Goal: Task Accomplishment & Management: Use online tool/utility

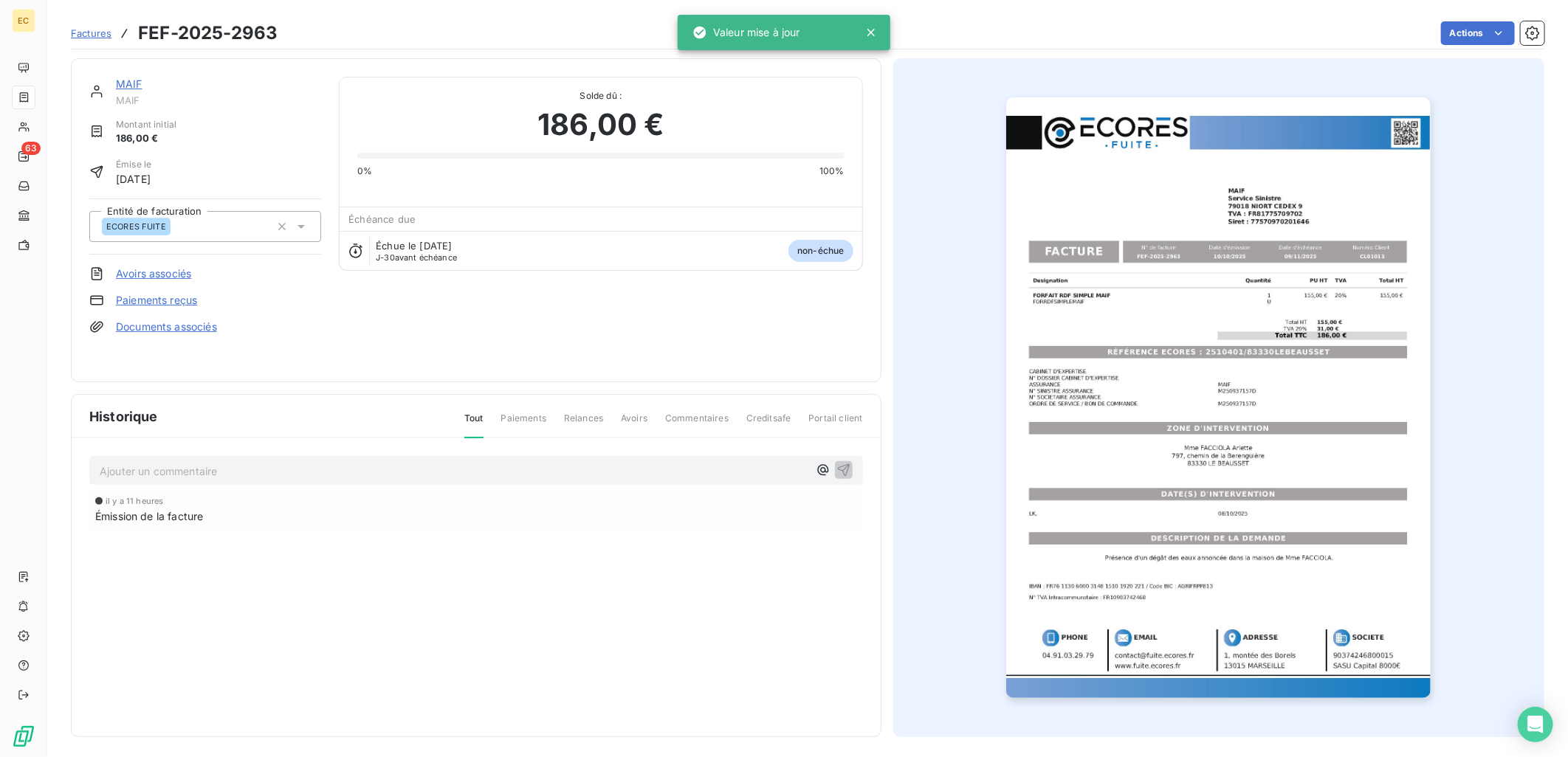
scroll to position [3, 0]
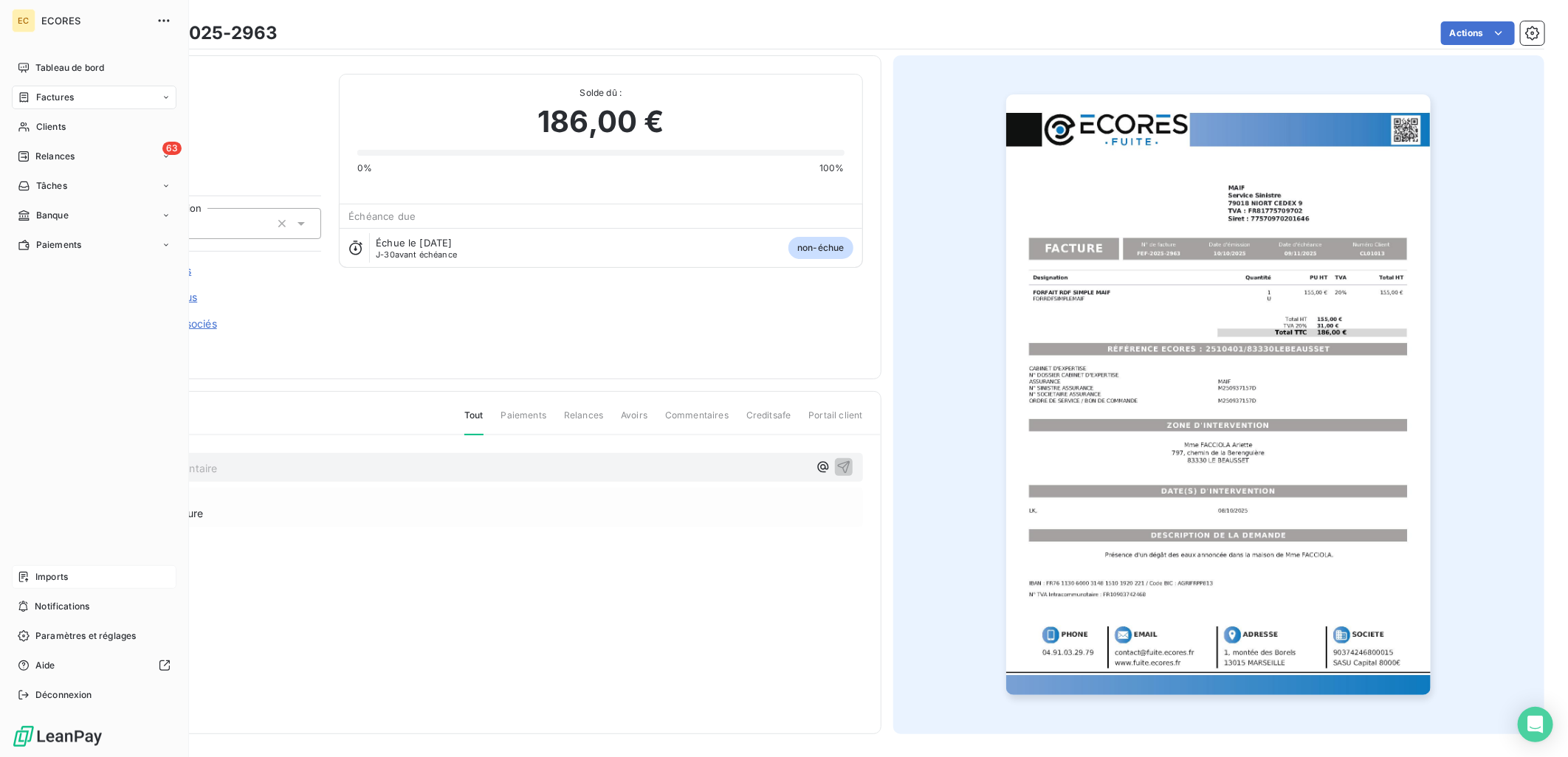
click at [41, 571] on span "Imports" at bounding box center [51, 577] width 32 height 13
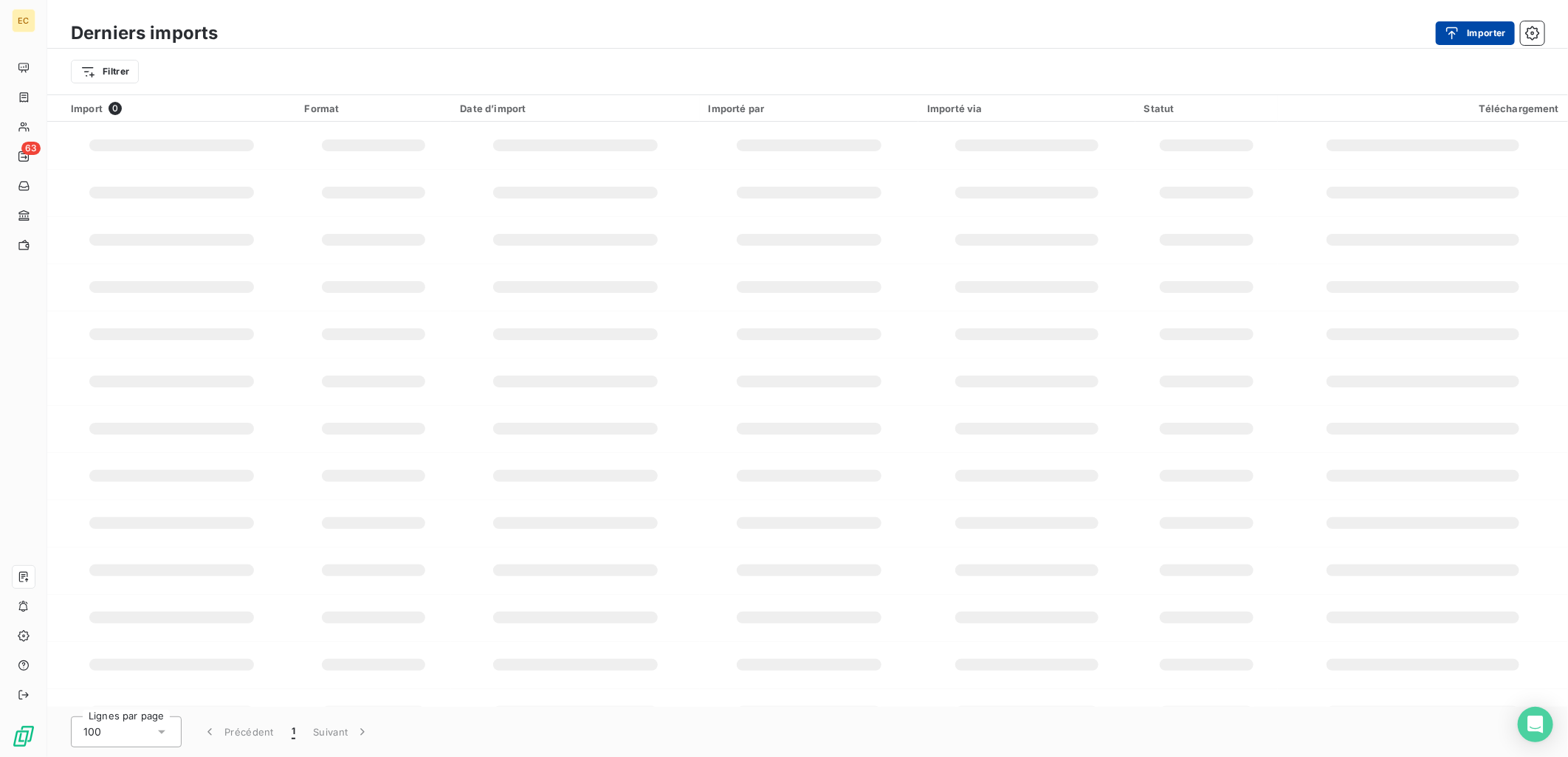
click at [1459, 26] on icon "button" at bounding box center [1451, 33] width 15 height 15
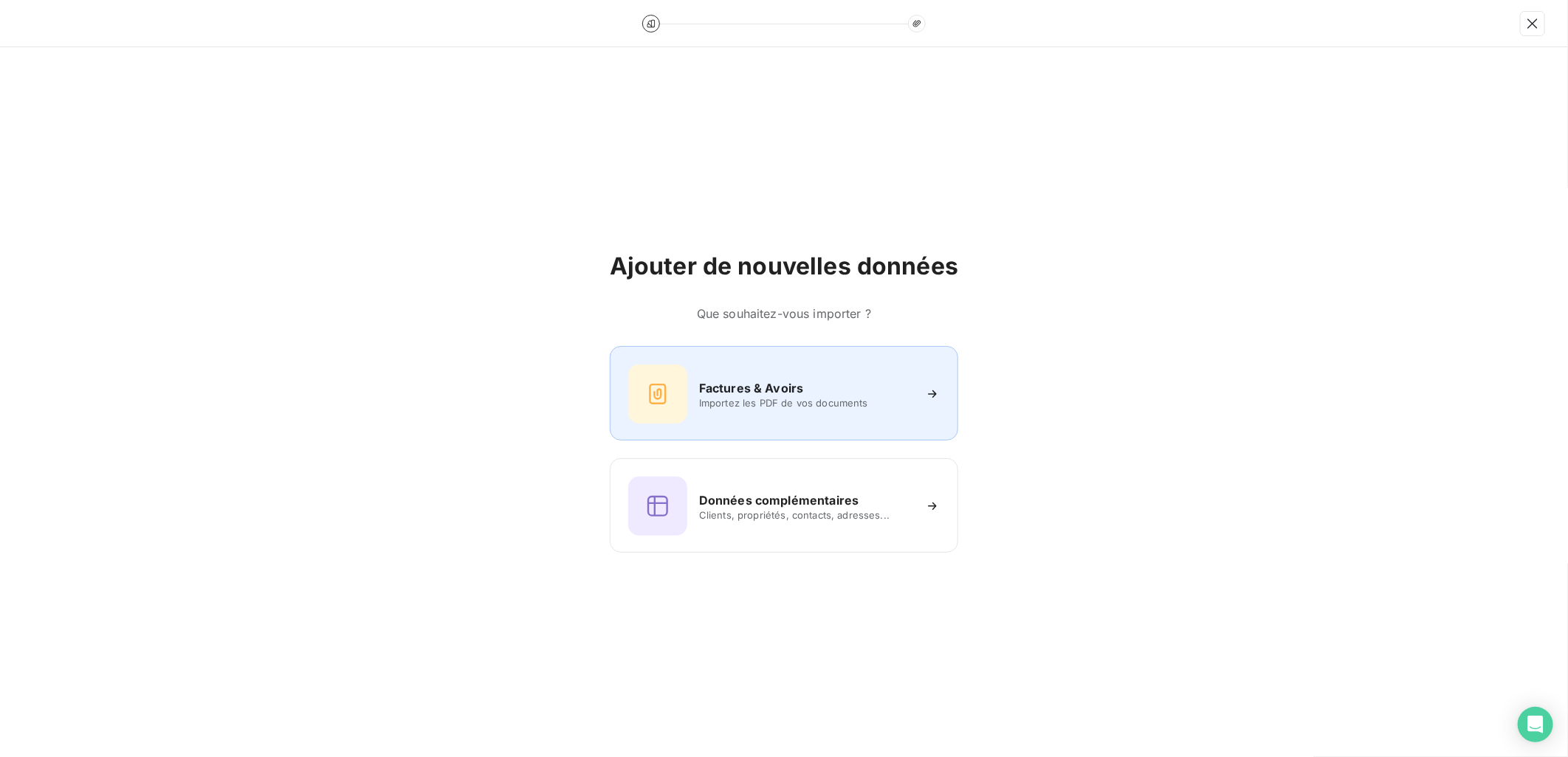
click at [780, 391] on h6 "Factures & Avoirs" at bounding box center [751, 388] width 105 height 17
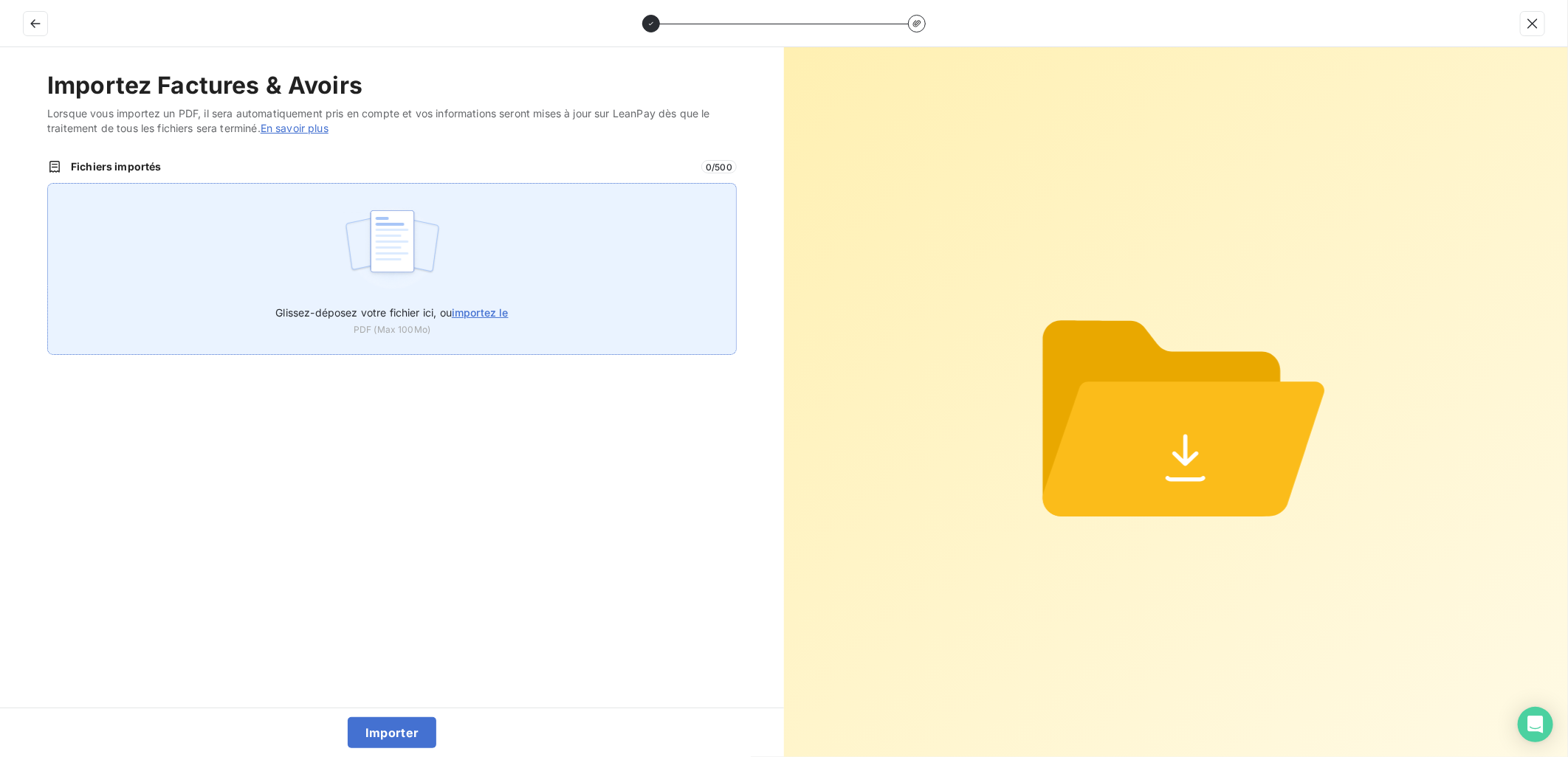
click at [507, 301] on label "Glissez-déposez votre fichier ici, ou importez le" at bounding box center [391, 309] width 233 height 27
click at [48, 184] on input "Glissez-déposez votre fichier ici, ou importez le" at bounding box center [47, 183] width 1 height 1
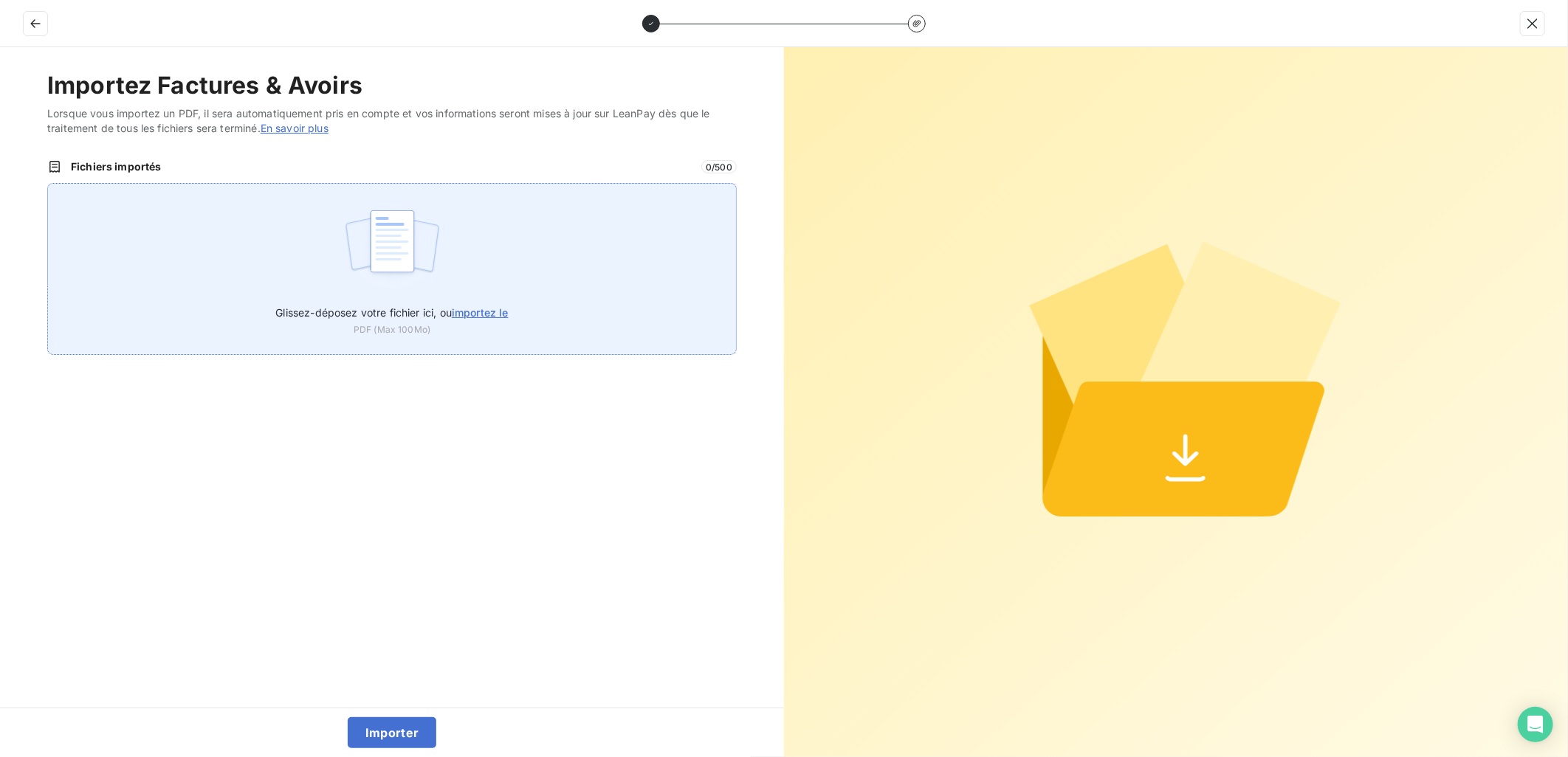
type input "C:\fakepath\FEF-2025-2964.pdf"
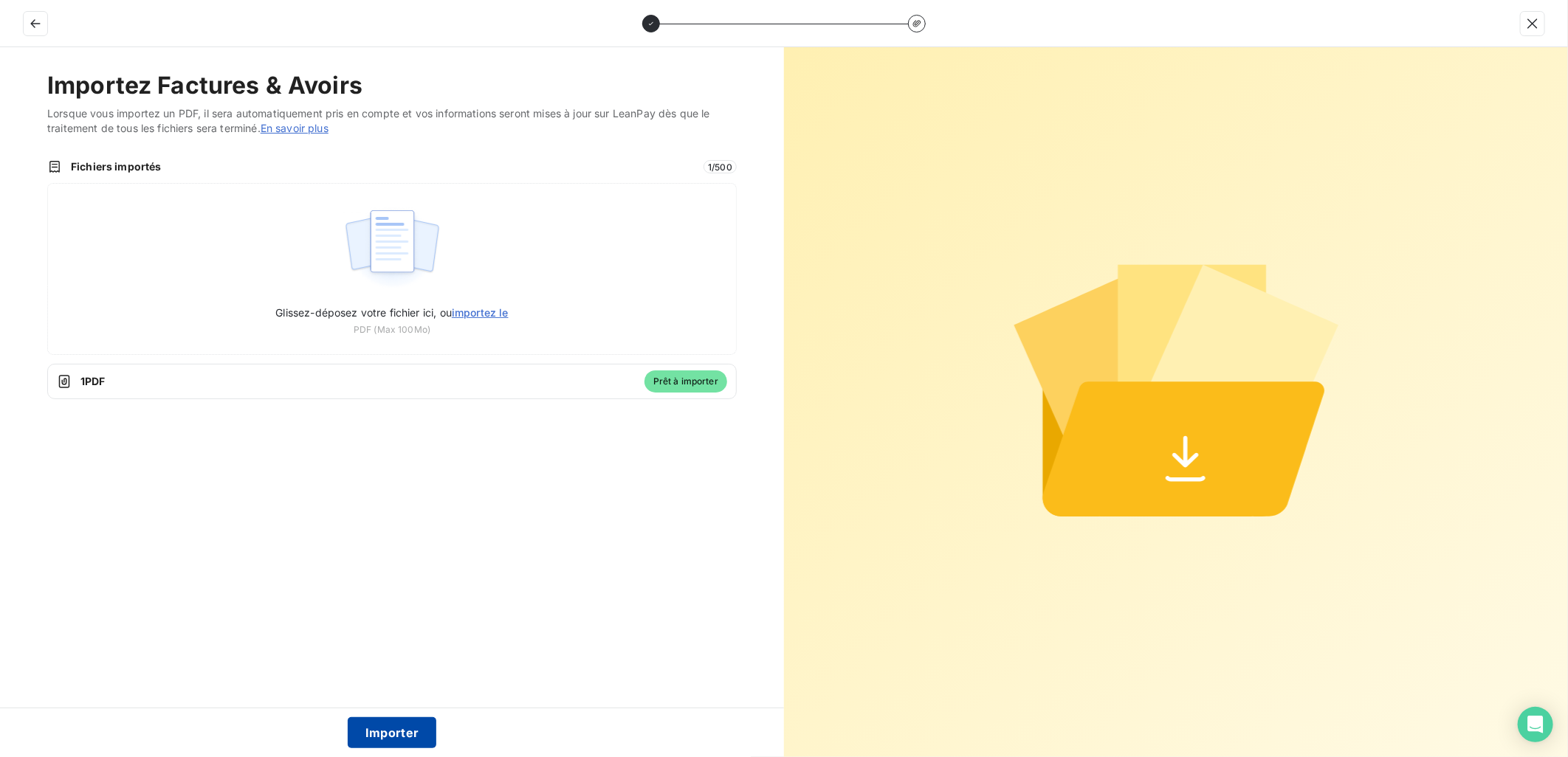
click at [386, 734] on button "Importer" at bounding box center [392, 733] width 89 height 31
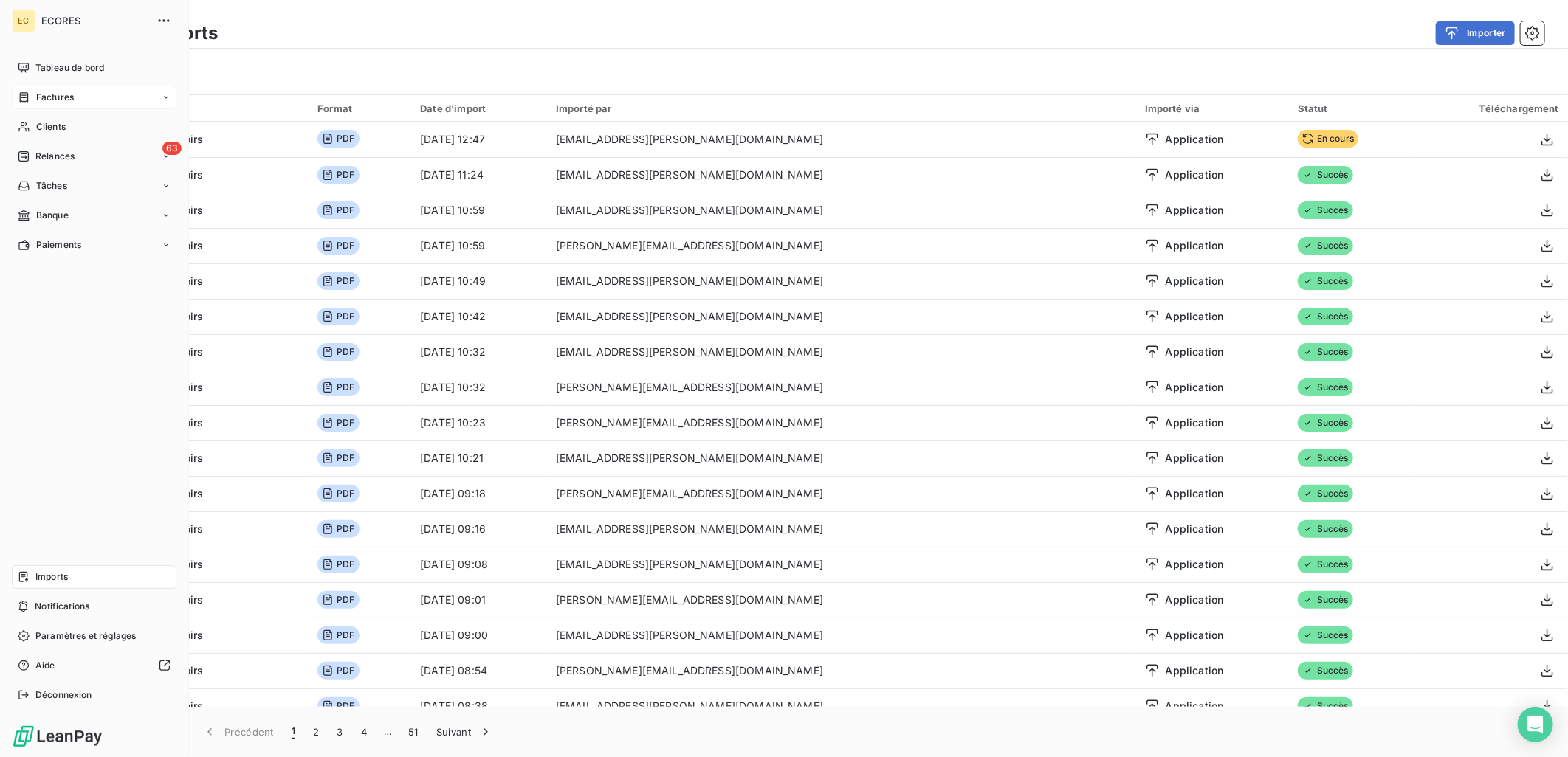
click at [48, 102] on span "Factures" at bounding box center [54, 97] width 37 height 13
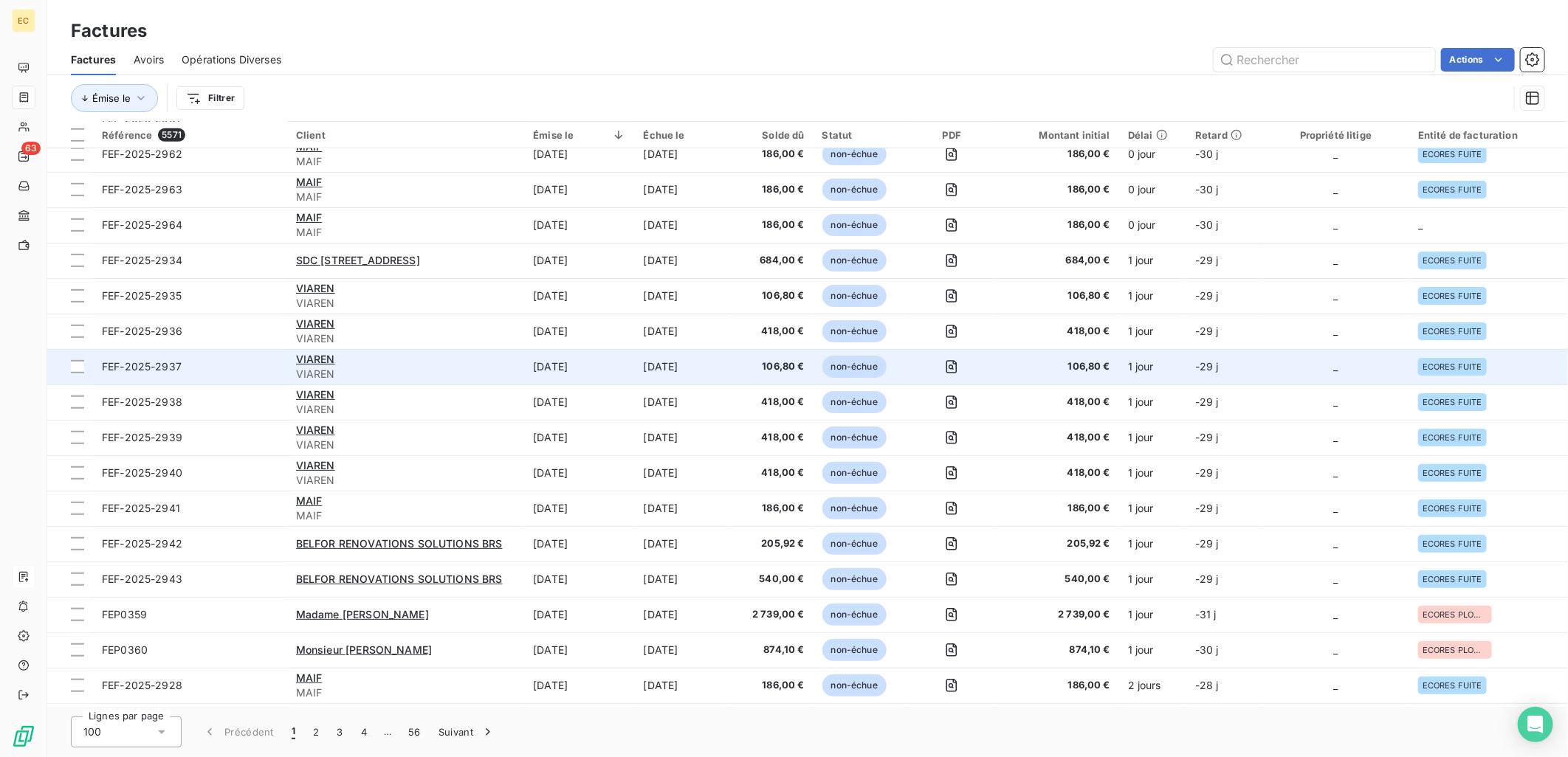
scroll to position [655, 0]
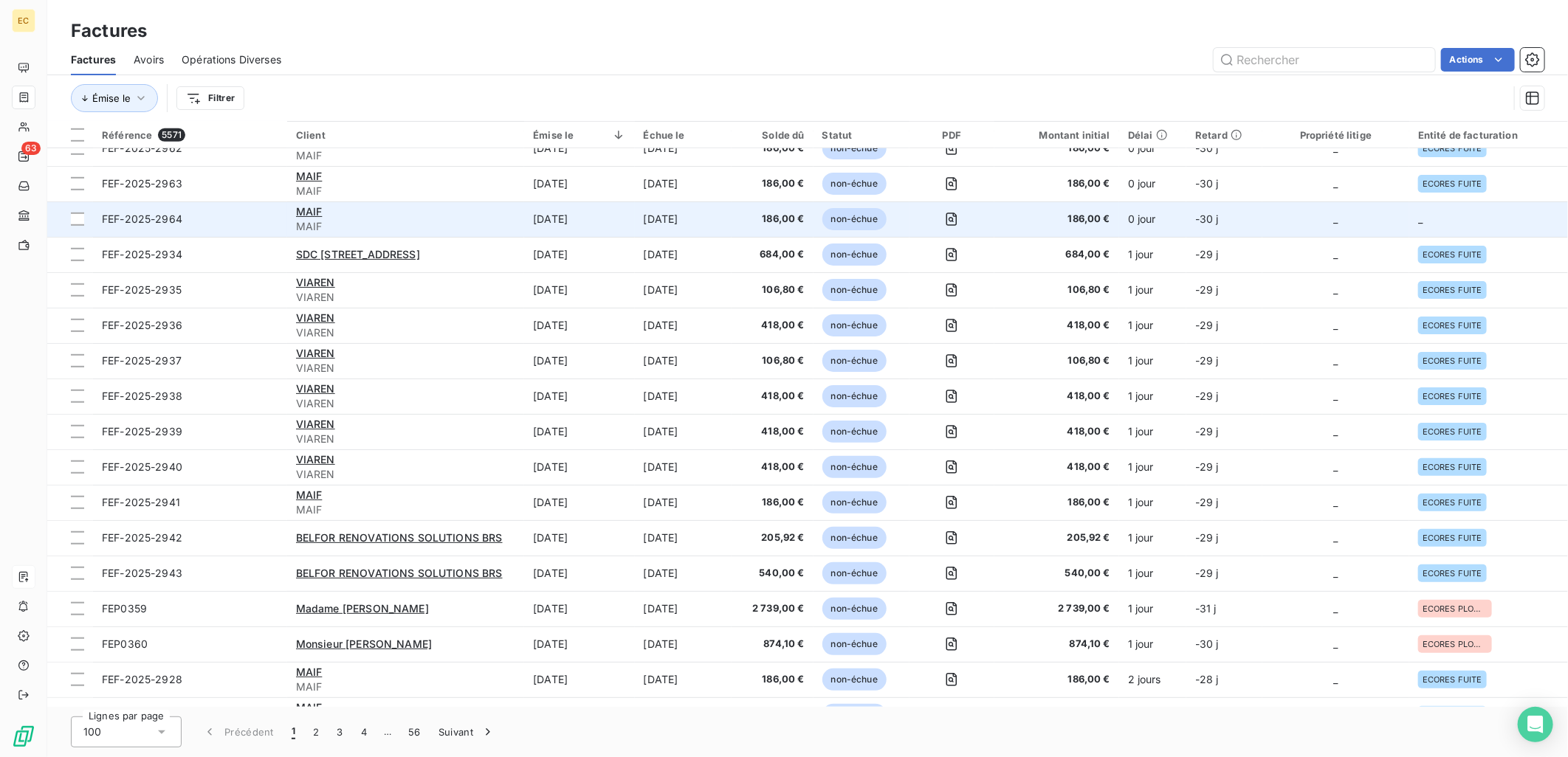
click at [1266, 229] on td "_" at bounding box center [1335, 219] width 147 height 36
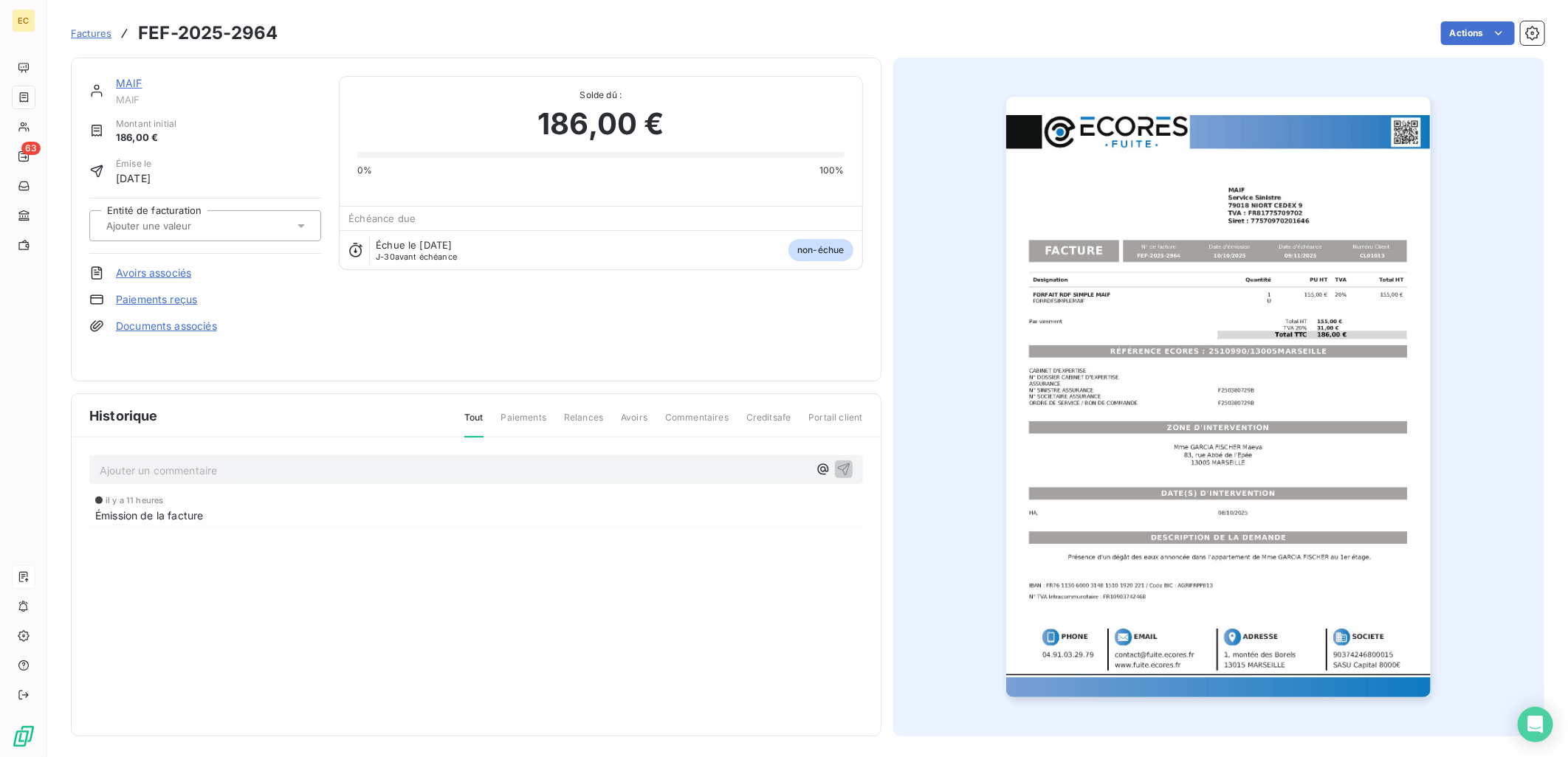
click at [177, 326] on link "Documents associés" at bounding box center [166, 326] width 101 height 15
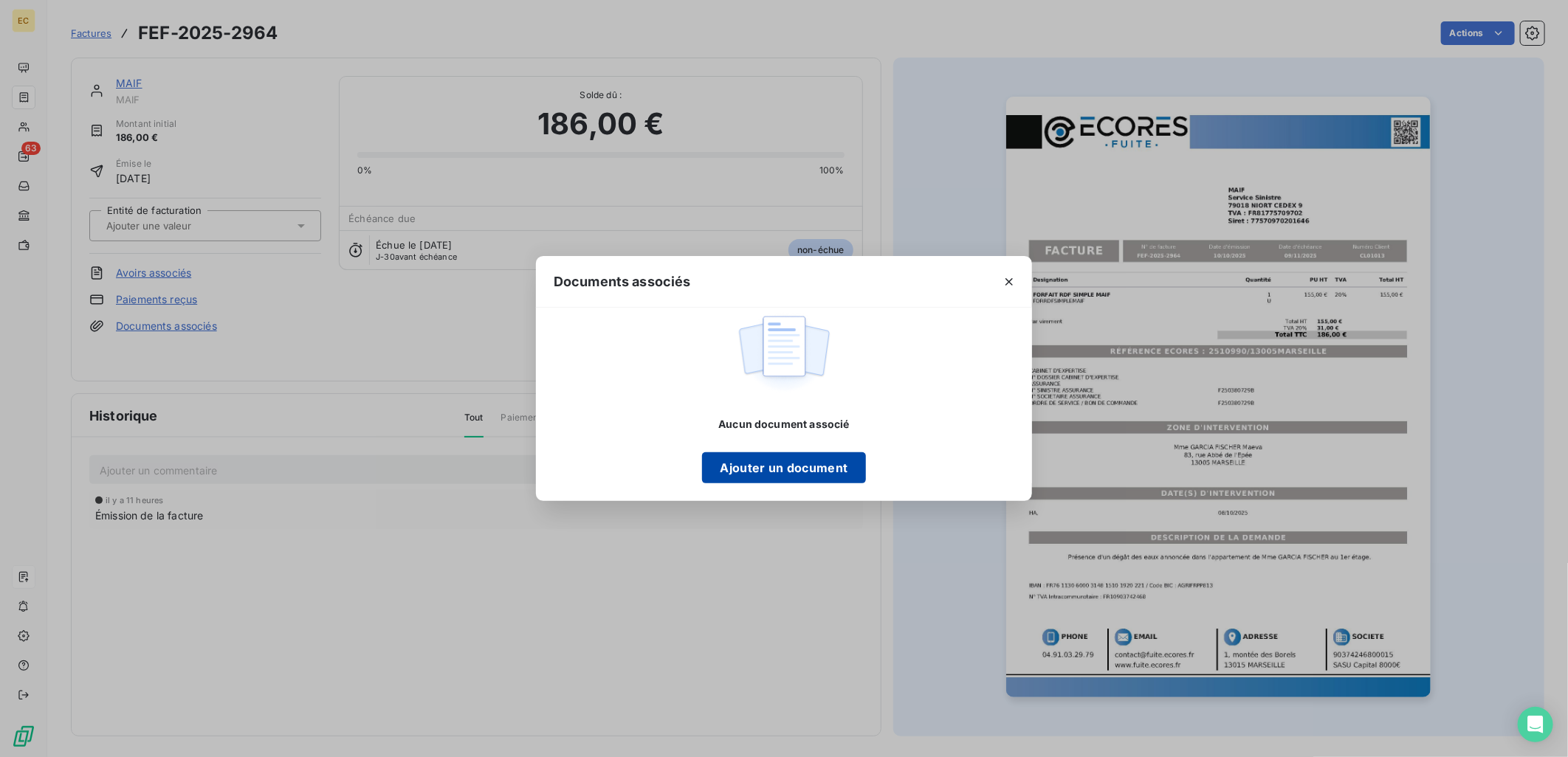
click at [730, 461] on button "Ajouter un document" at bounding box center [783, 468] width 163 height 31
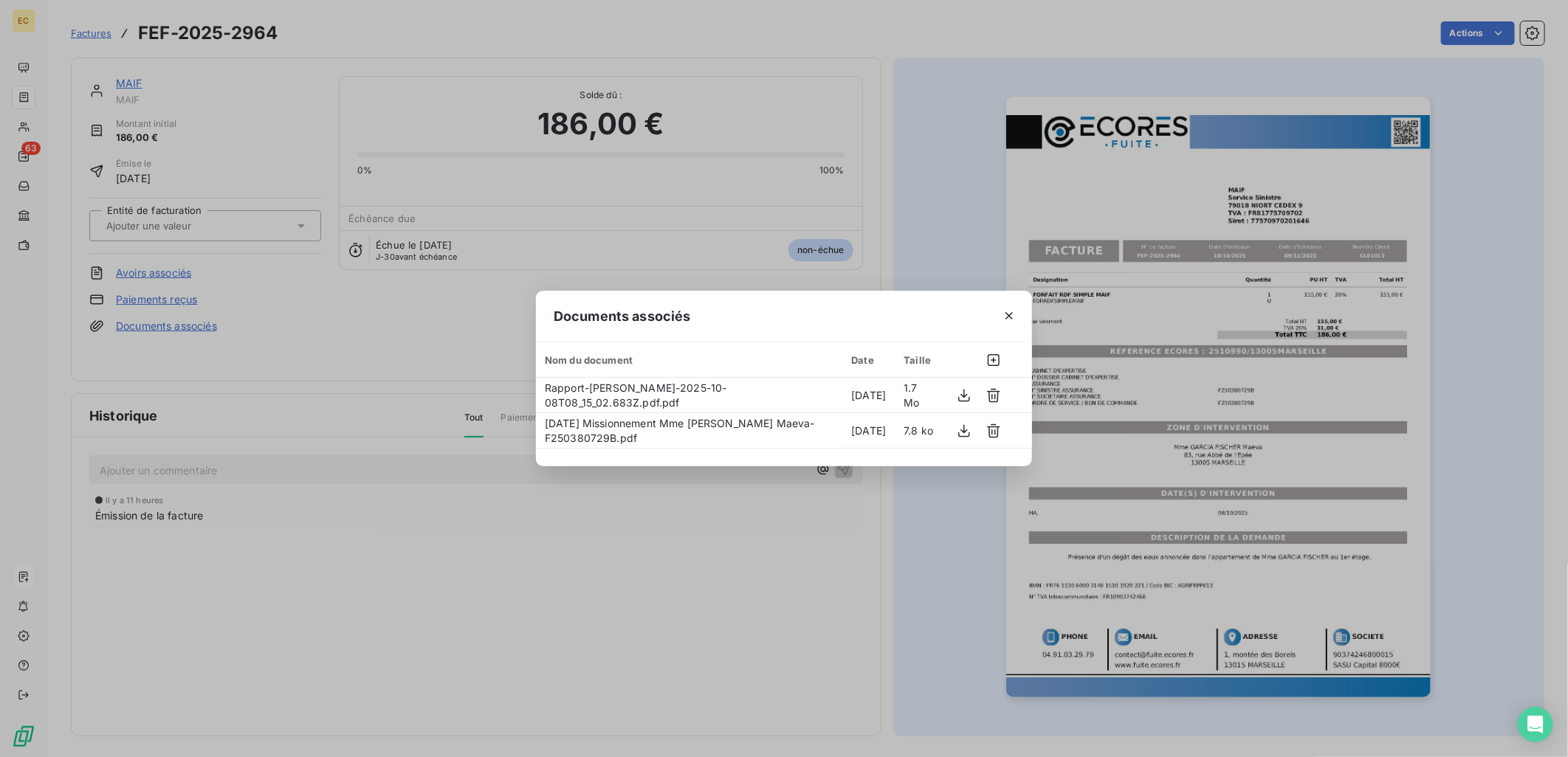
click at [355, 341] on div "Documents associés Nom du document Date Taille Rapport-[PERSON_NAME]-2025-10-08…" at bounding box center [784, 378] width 1568 height 757
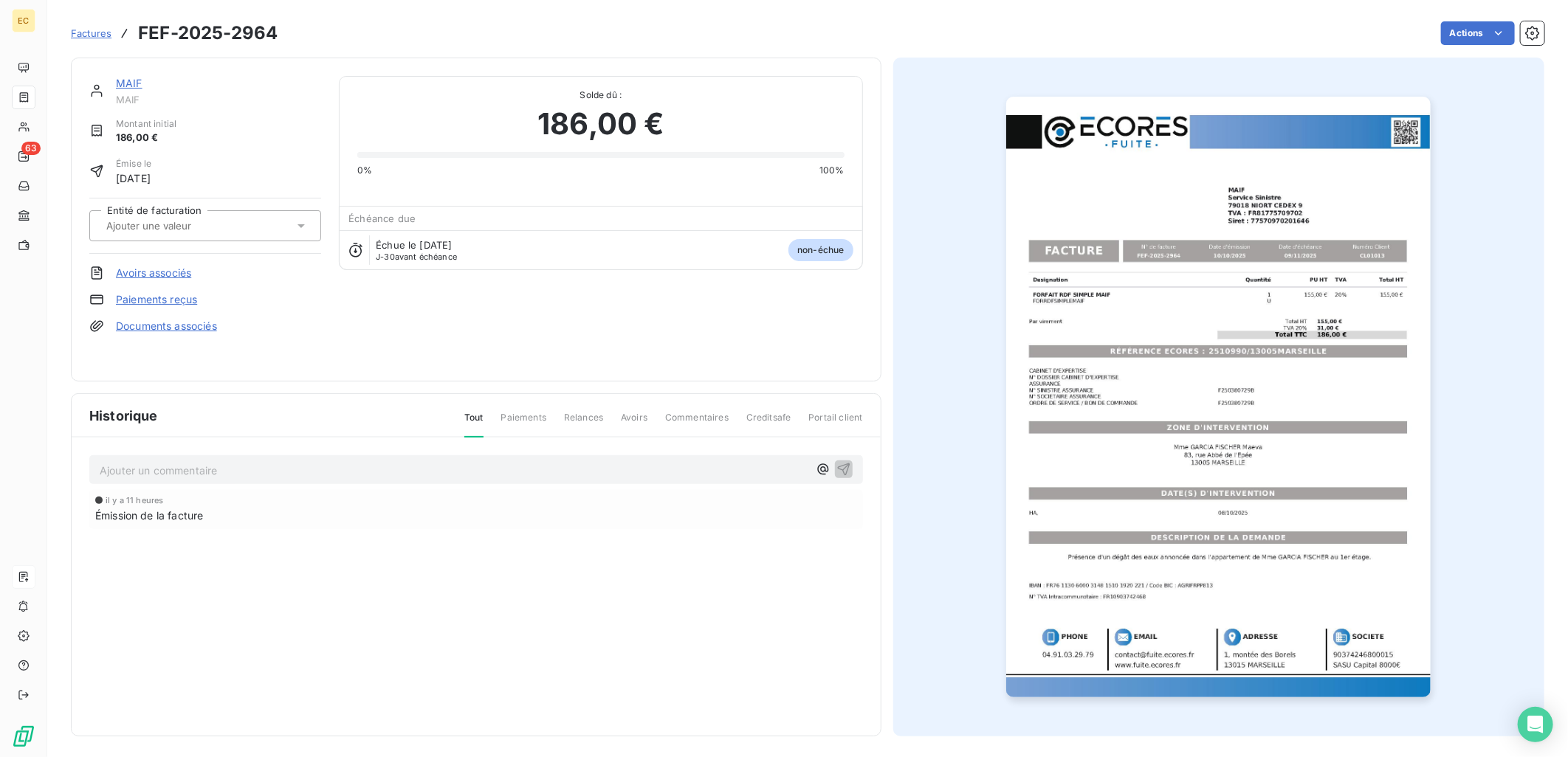
click at [211, 232] on input "text" at bounding box center [179, 226] width 148 height 13
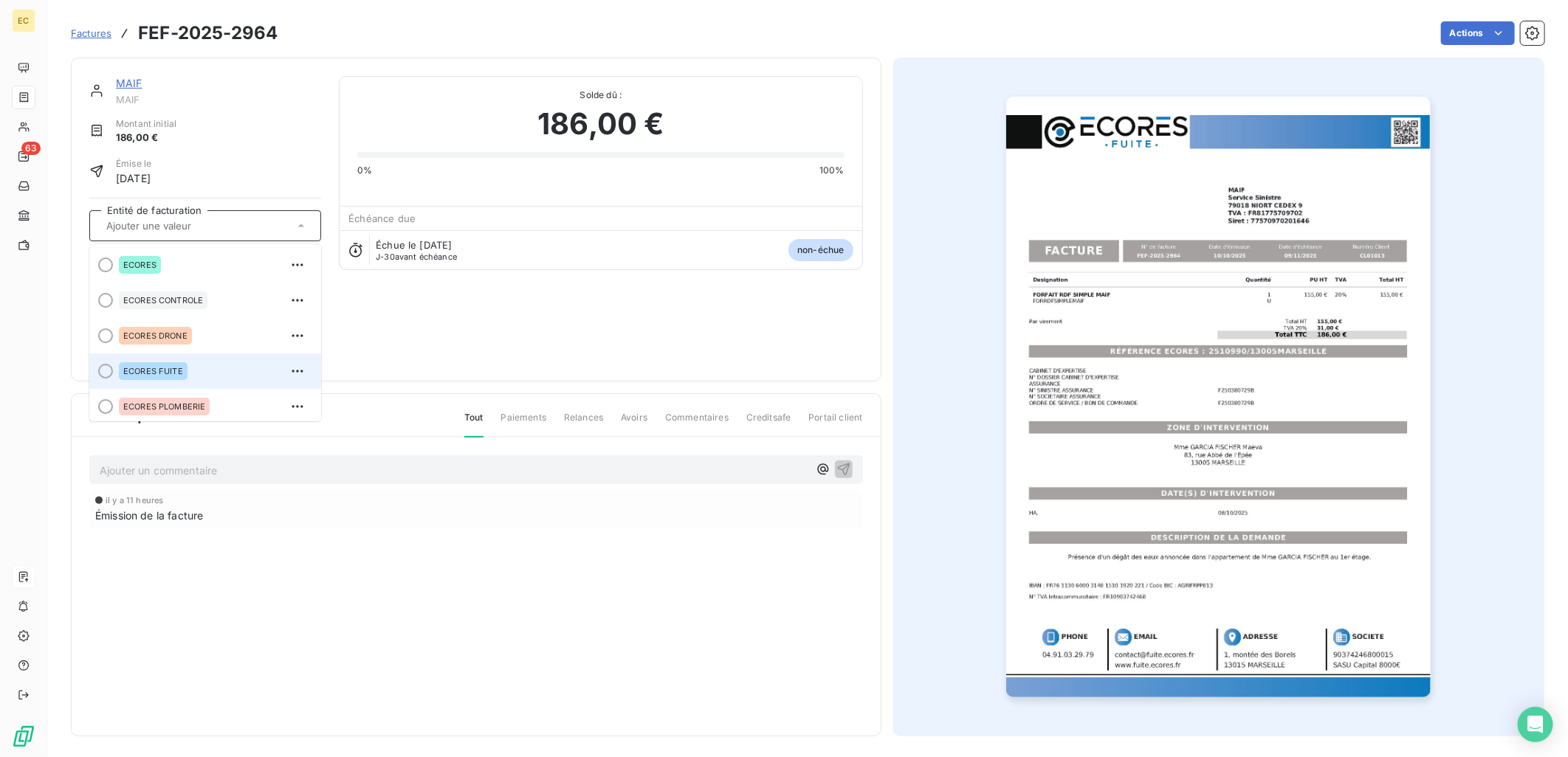
click at [207, 377] on div "ECORES FUITE" at bounding box center [214, 370] width 191 height 24
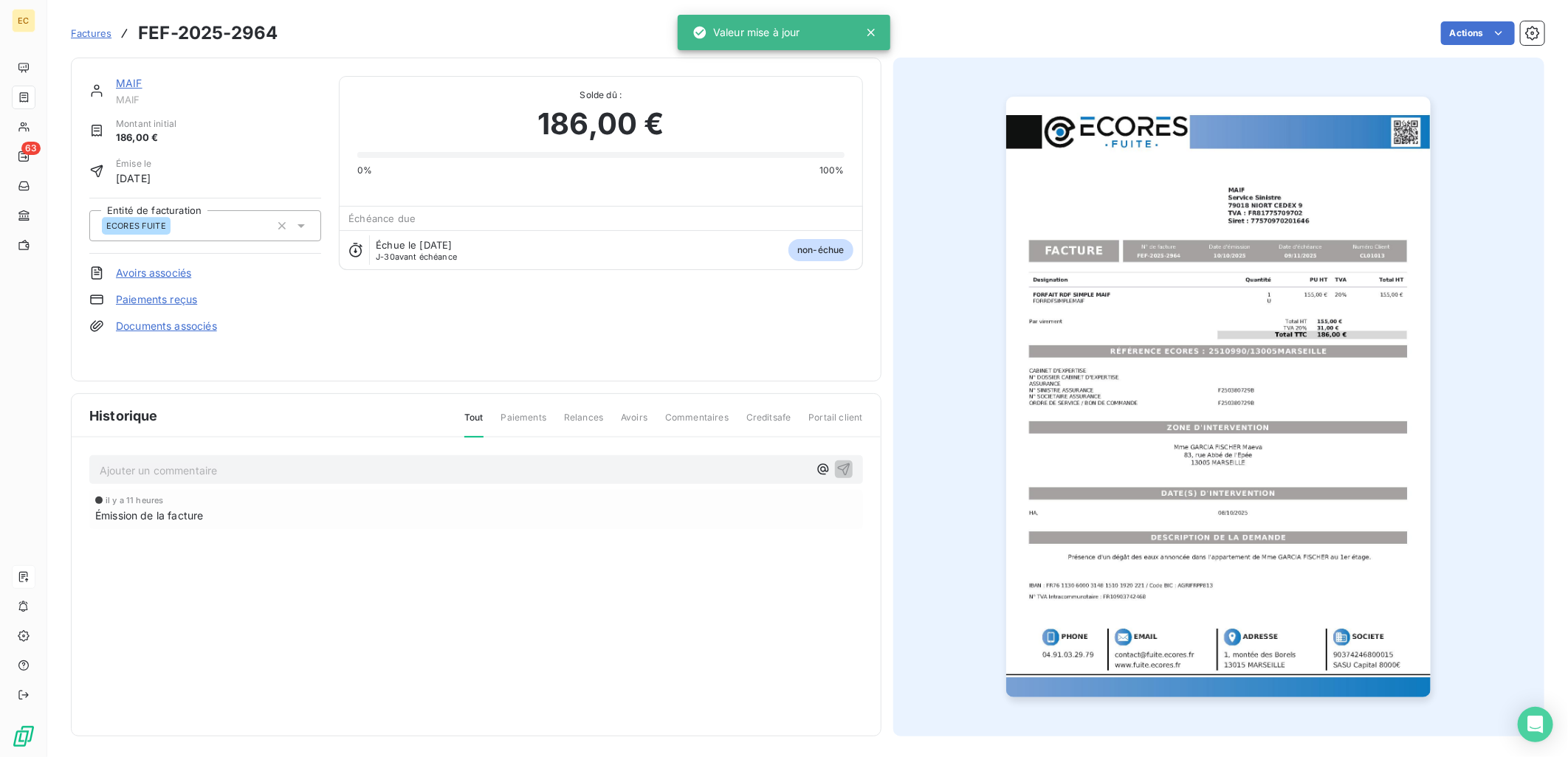
click at [326, 352] on div "MAIF MAIF Montant initial 186,00 € Émise le [DATE] Entité de facturation ECORES…" at bounding box center [476, 219] width 774 height 287
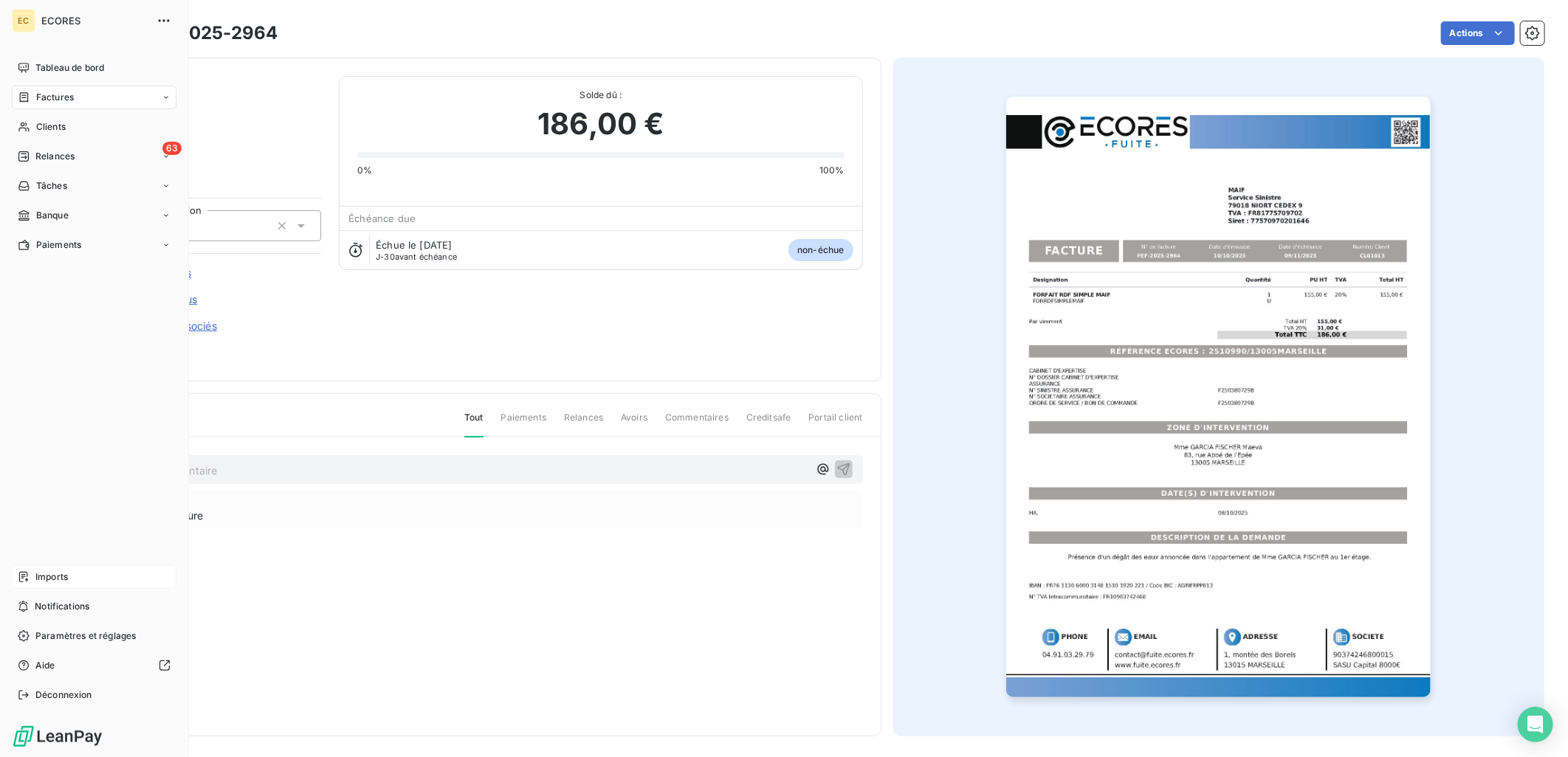
click at [50, 580] on span "Imports" at bounding box center [51, 577] width 32 height 13
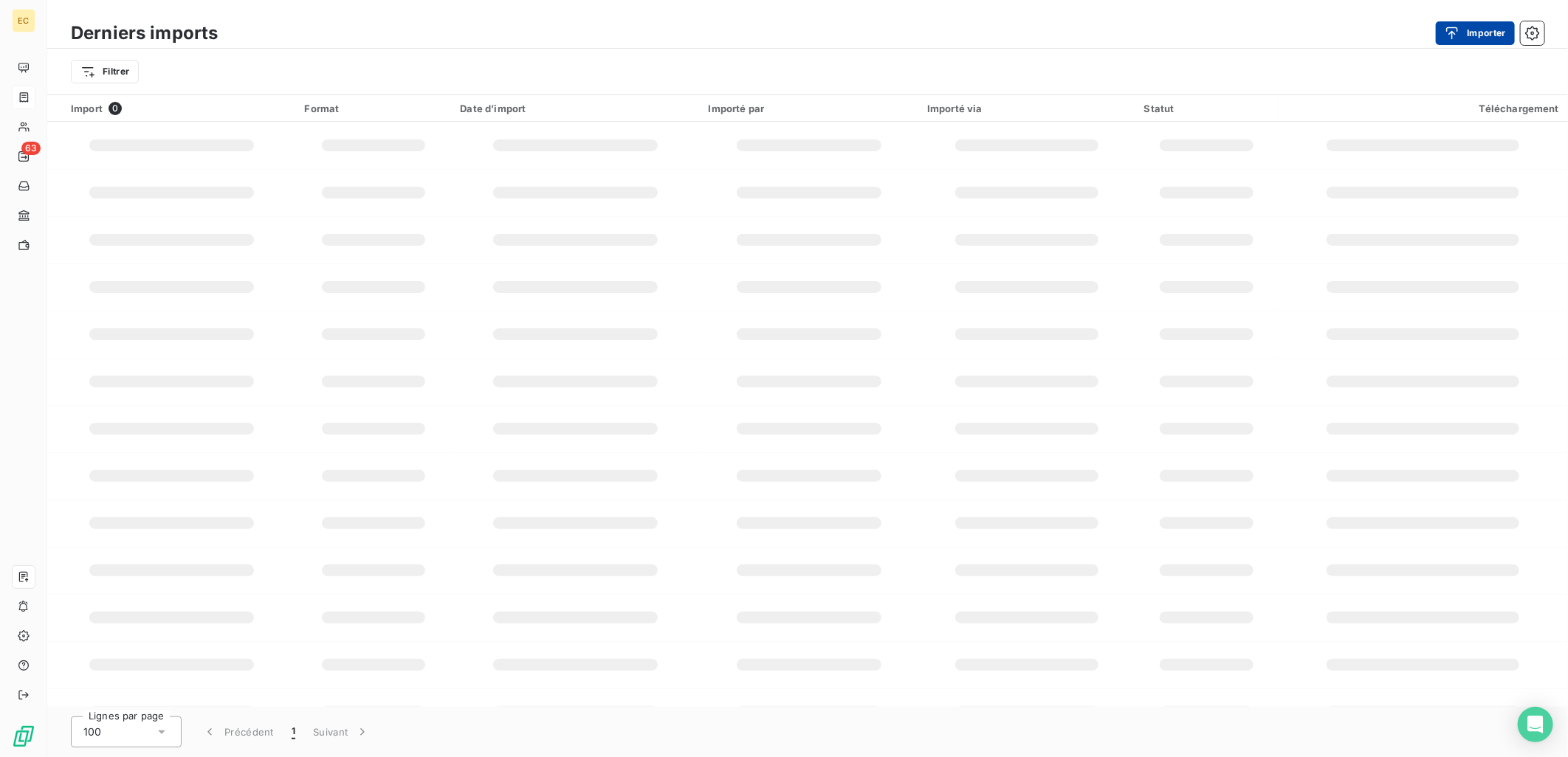
click at [1450, 31] on icon "button" at bounding box center [1453, 32] width 12 height 12
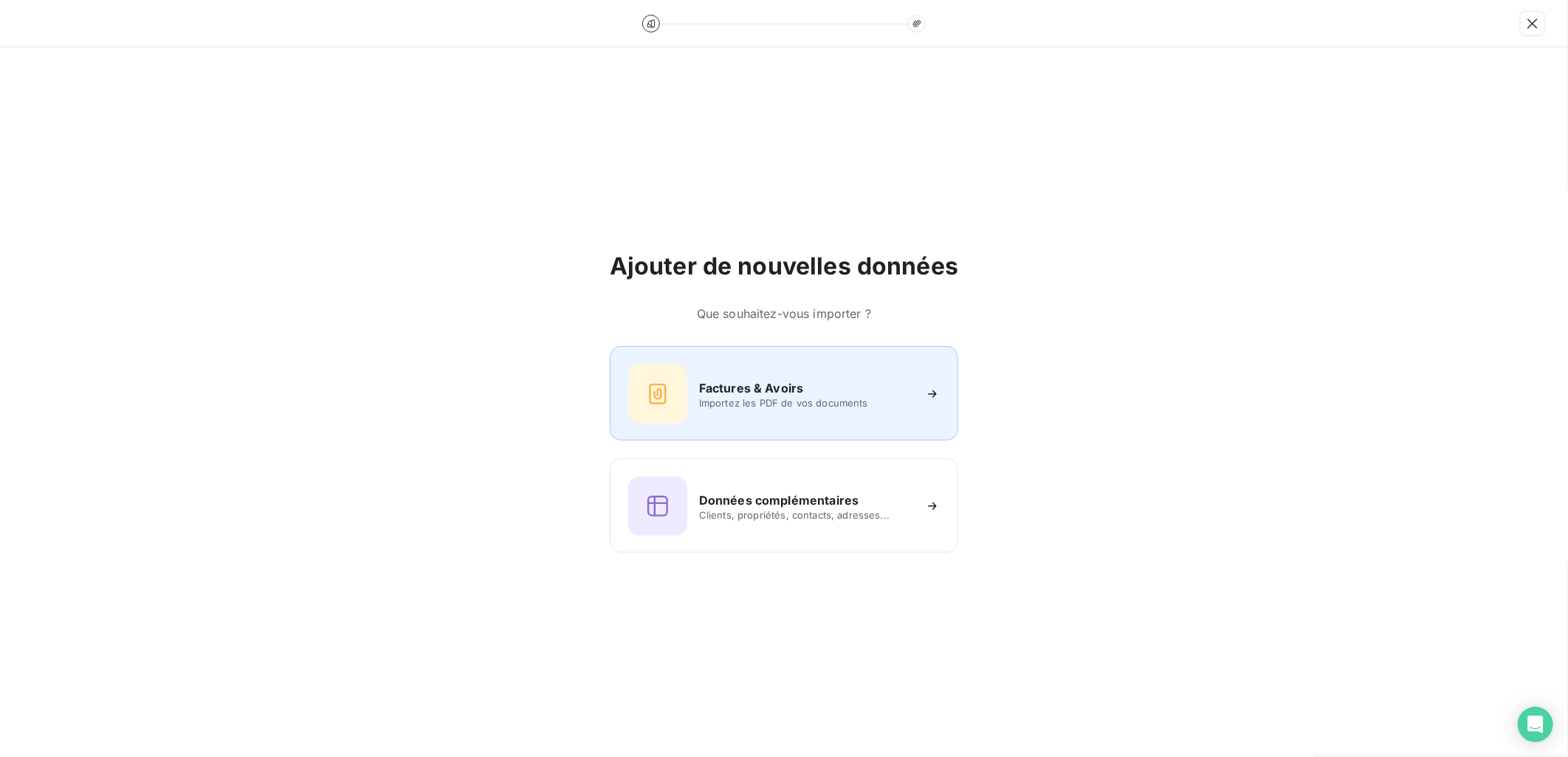
click at [896, 393] on div "Factures & Avoirs" at bounding box center [806, 388] width 214 height 17
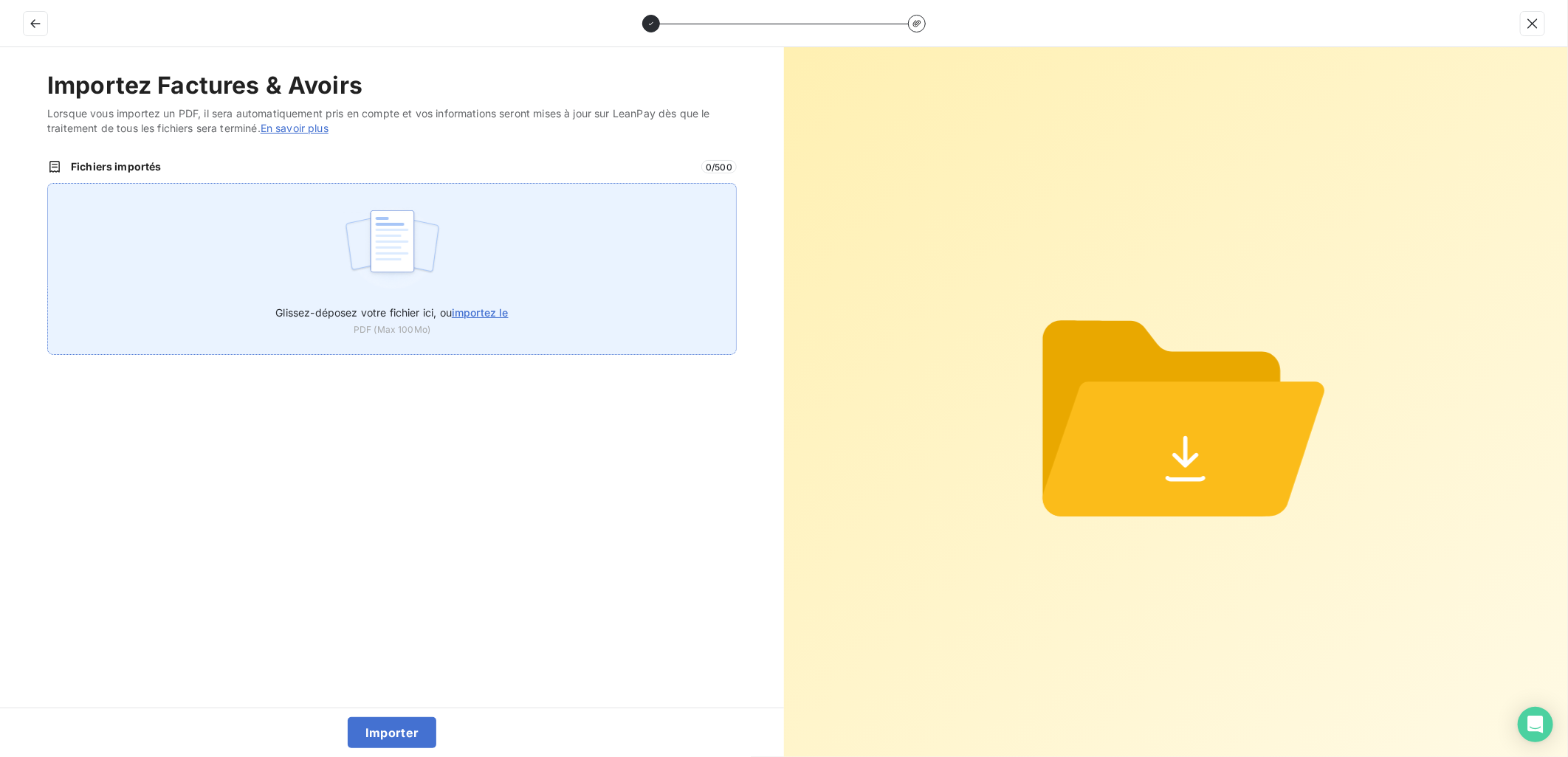
click at [517, 315] on div "Glissez-déposez votre fichier ici, ou importez le PDF (Max 100Mo)" at bounding box center [391, 268] width 689 height 172
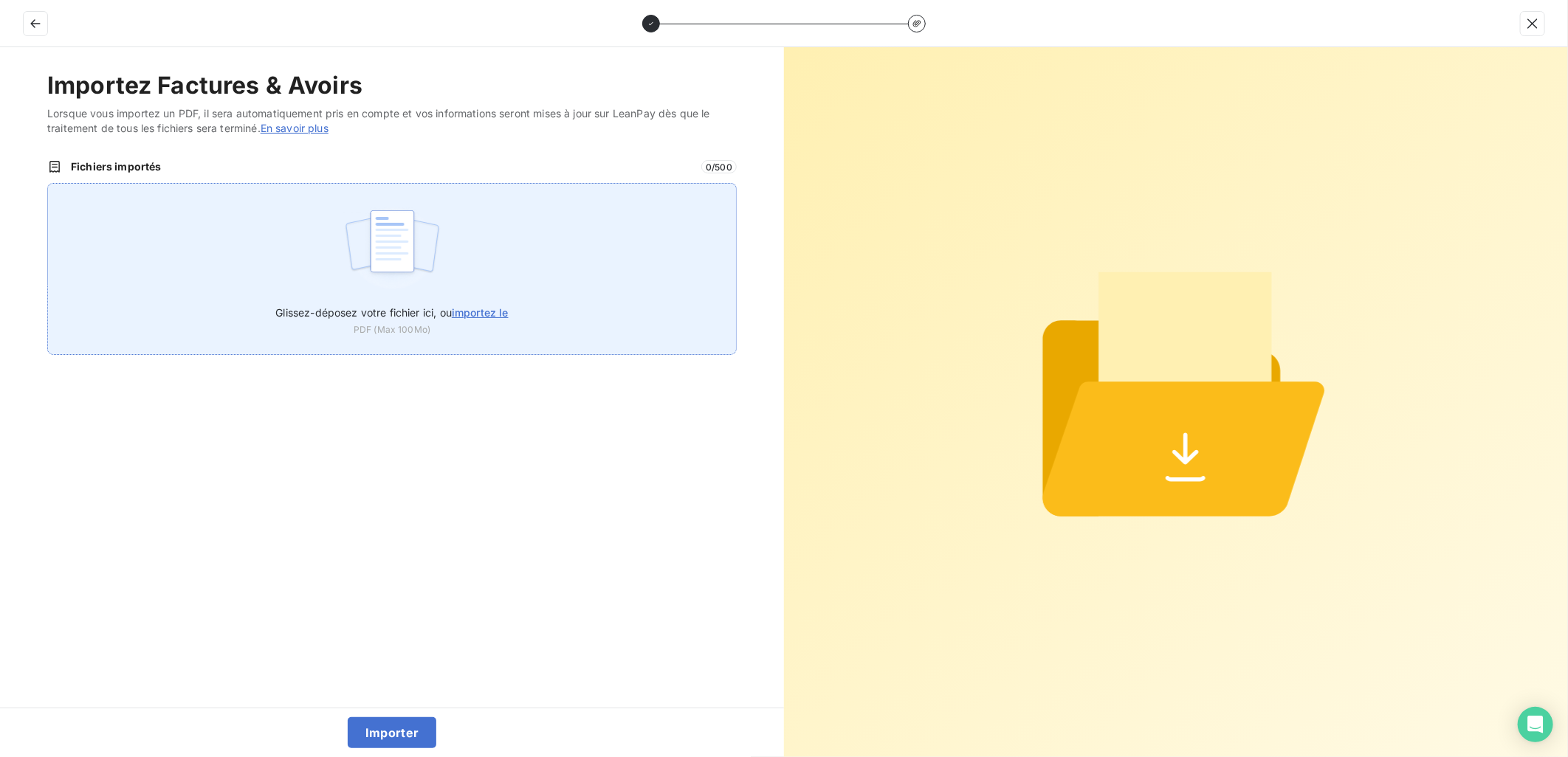
type input "C:\fakepath\FEF-2025-2965.pdf"
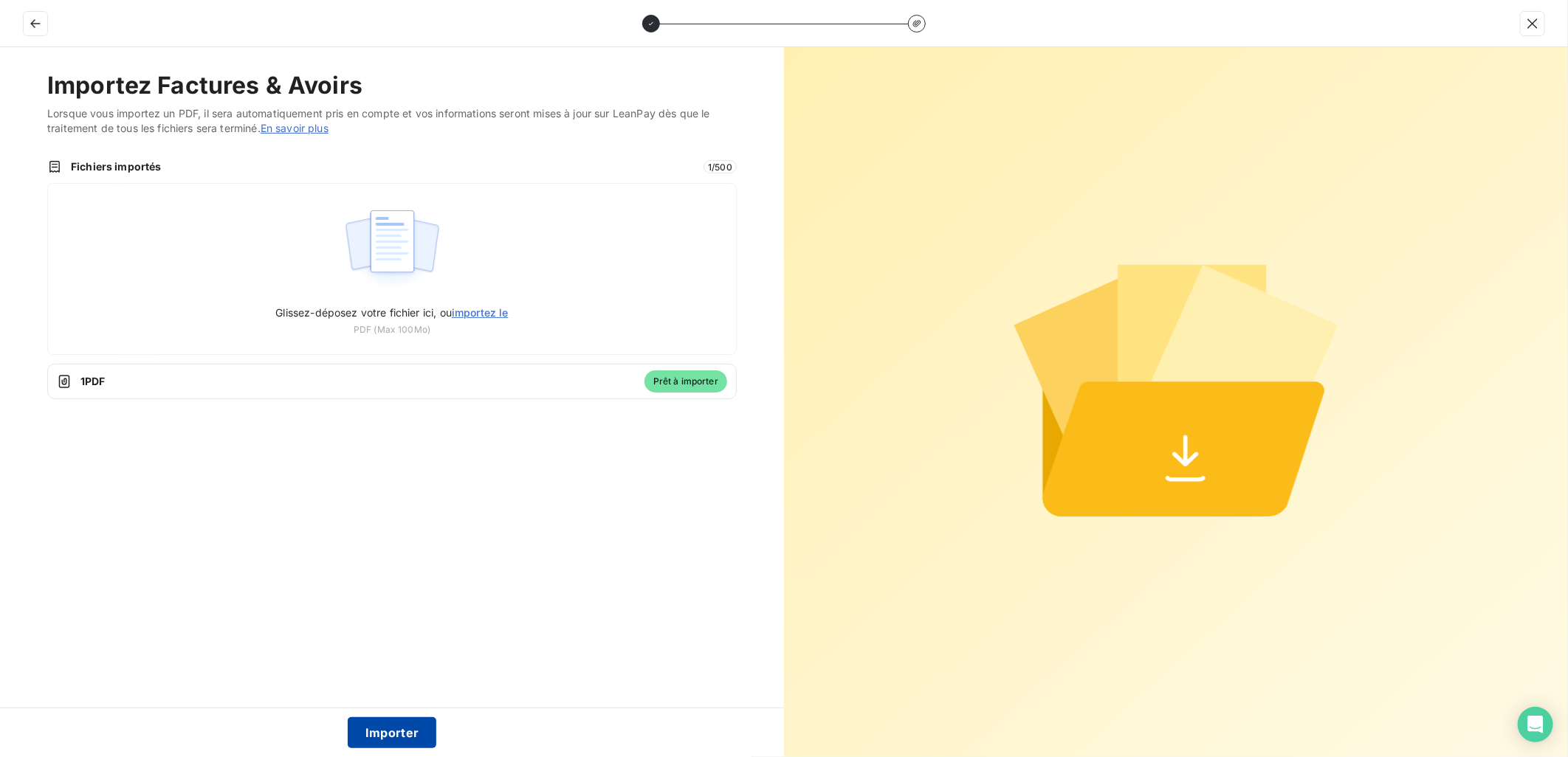
click at [372, 727] on button "Importer" at bounding box center [392, 733] width 89 height 31
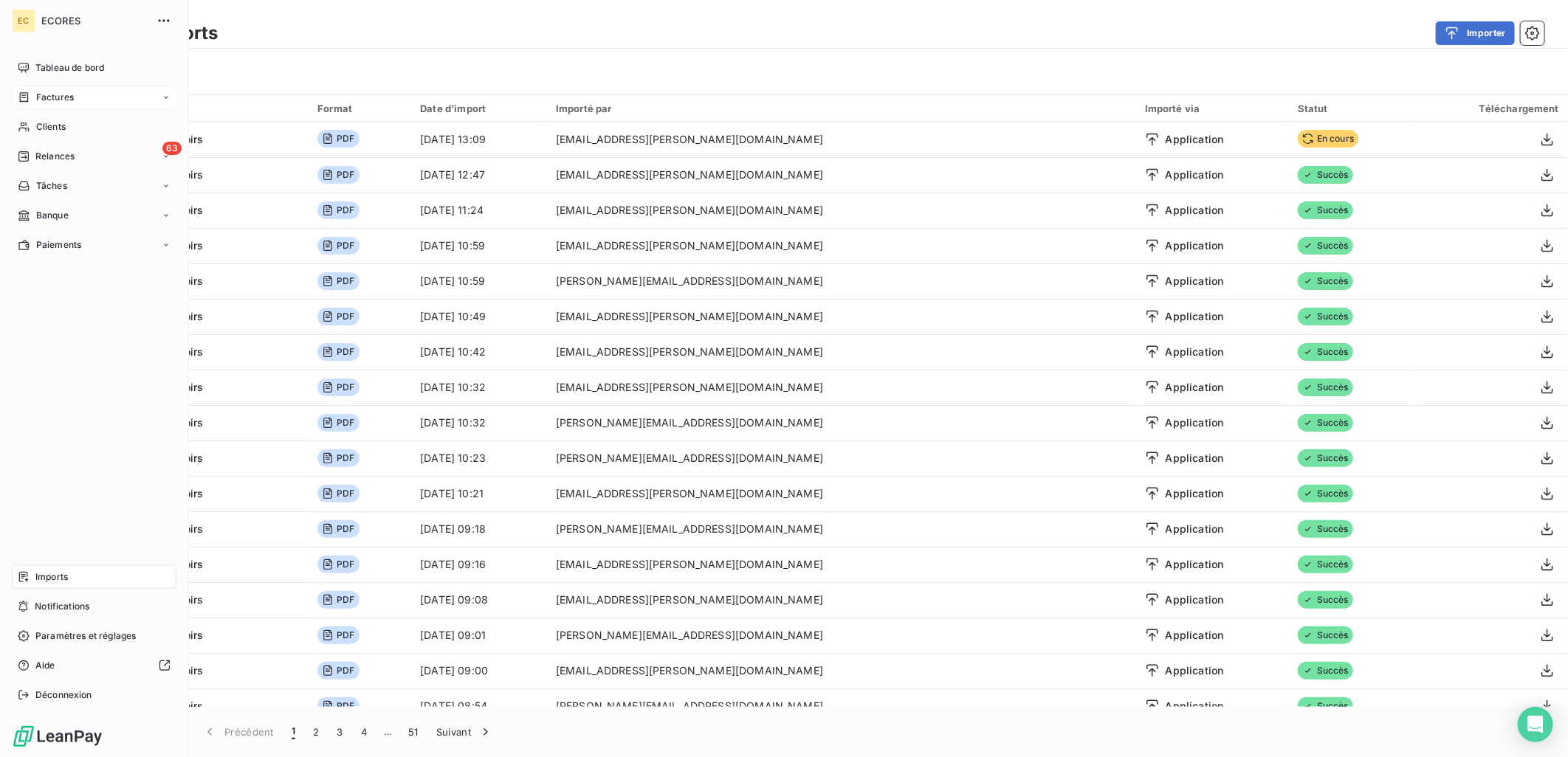
click at [51, 94] on span "Factures" at bounding box center [54, 97] width 37 height 13
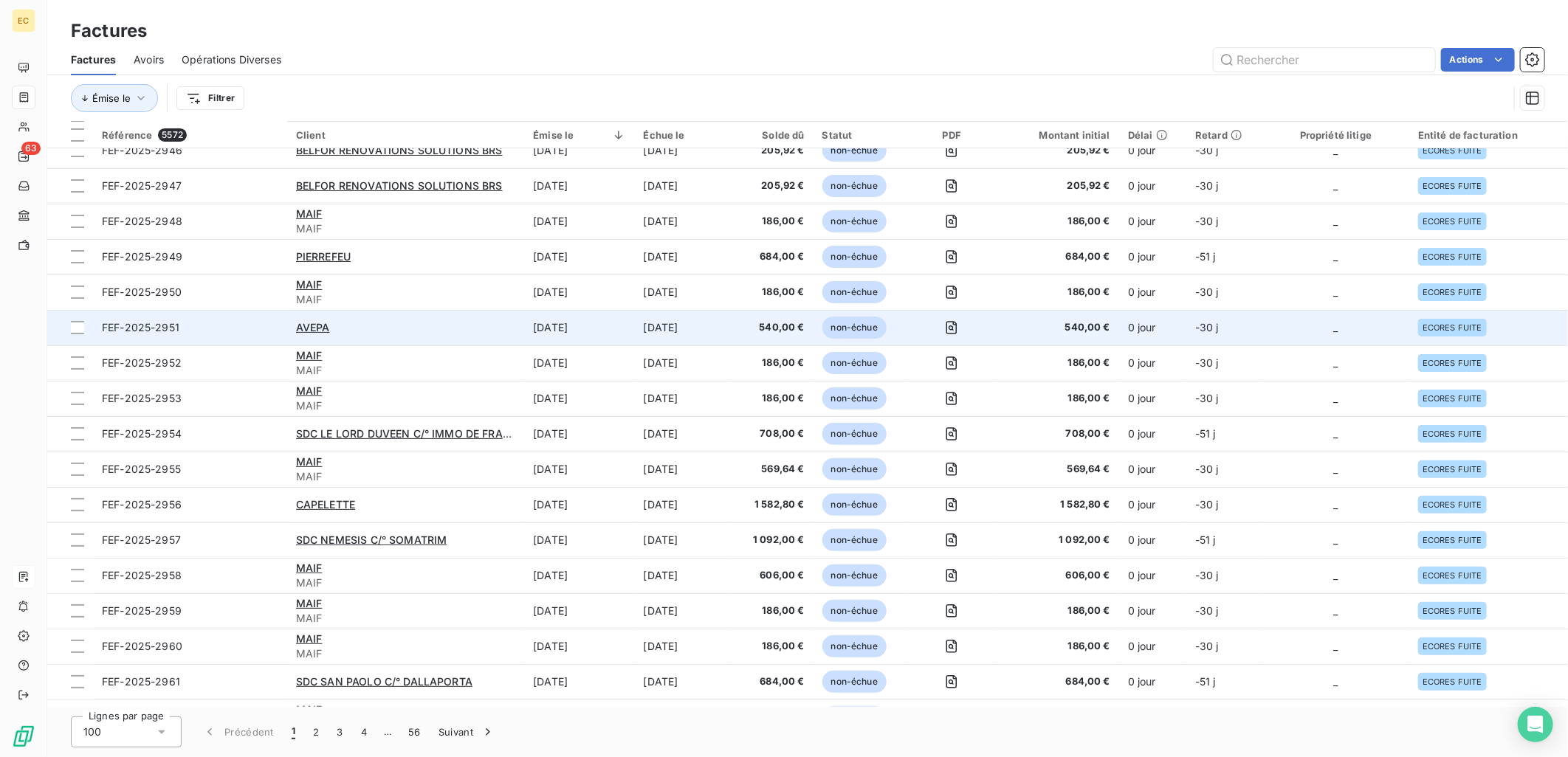
scroll to position [409, 0]
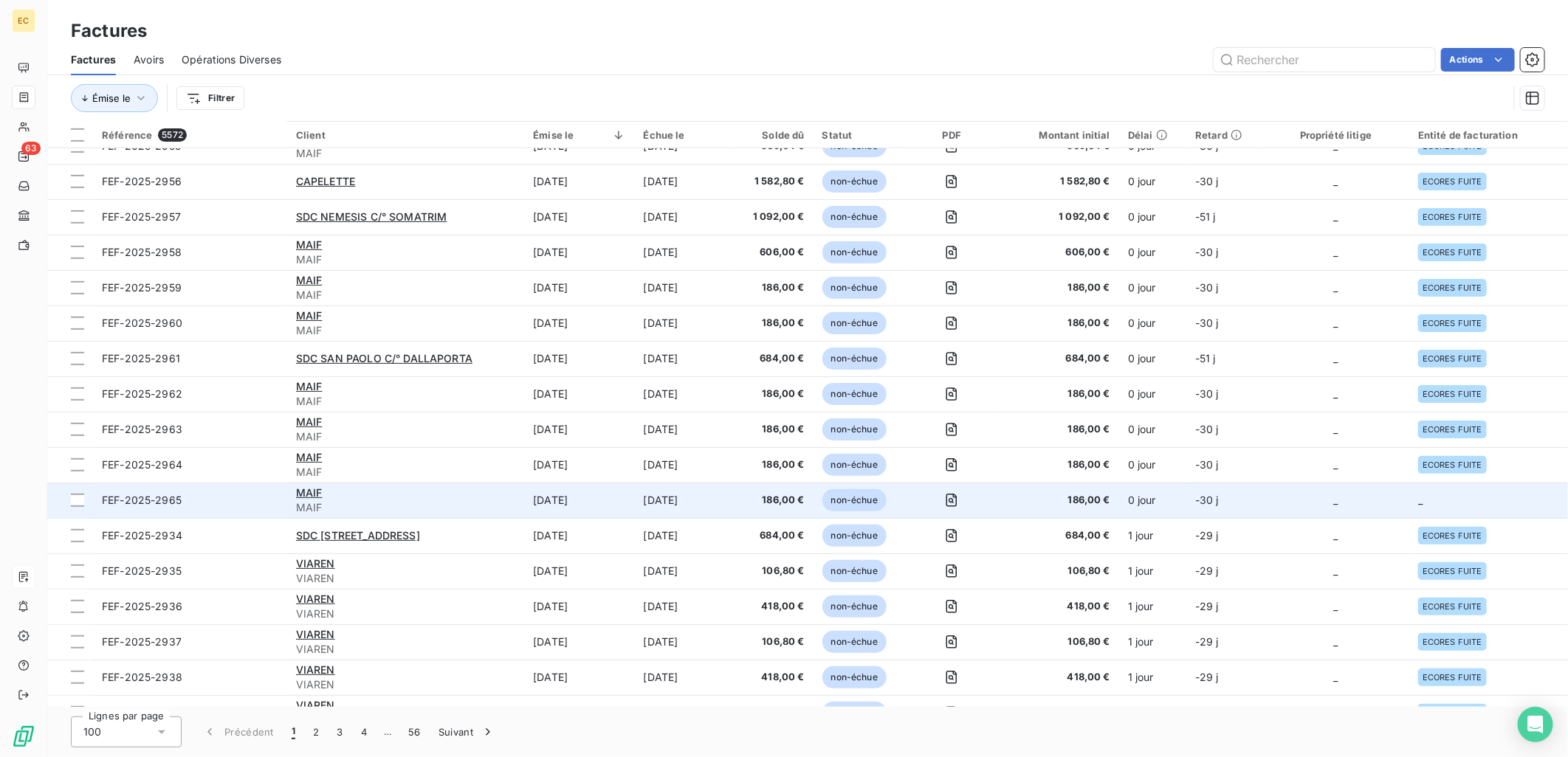
click at [1320, 497] on td "_" at bounding box center [1335, 500] width 147 height 36
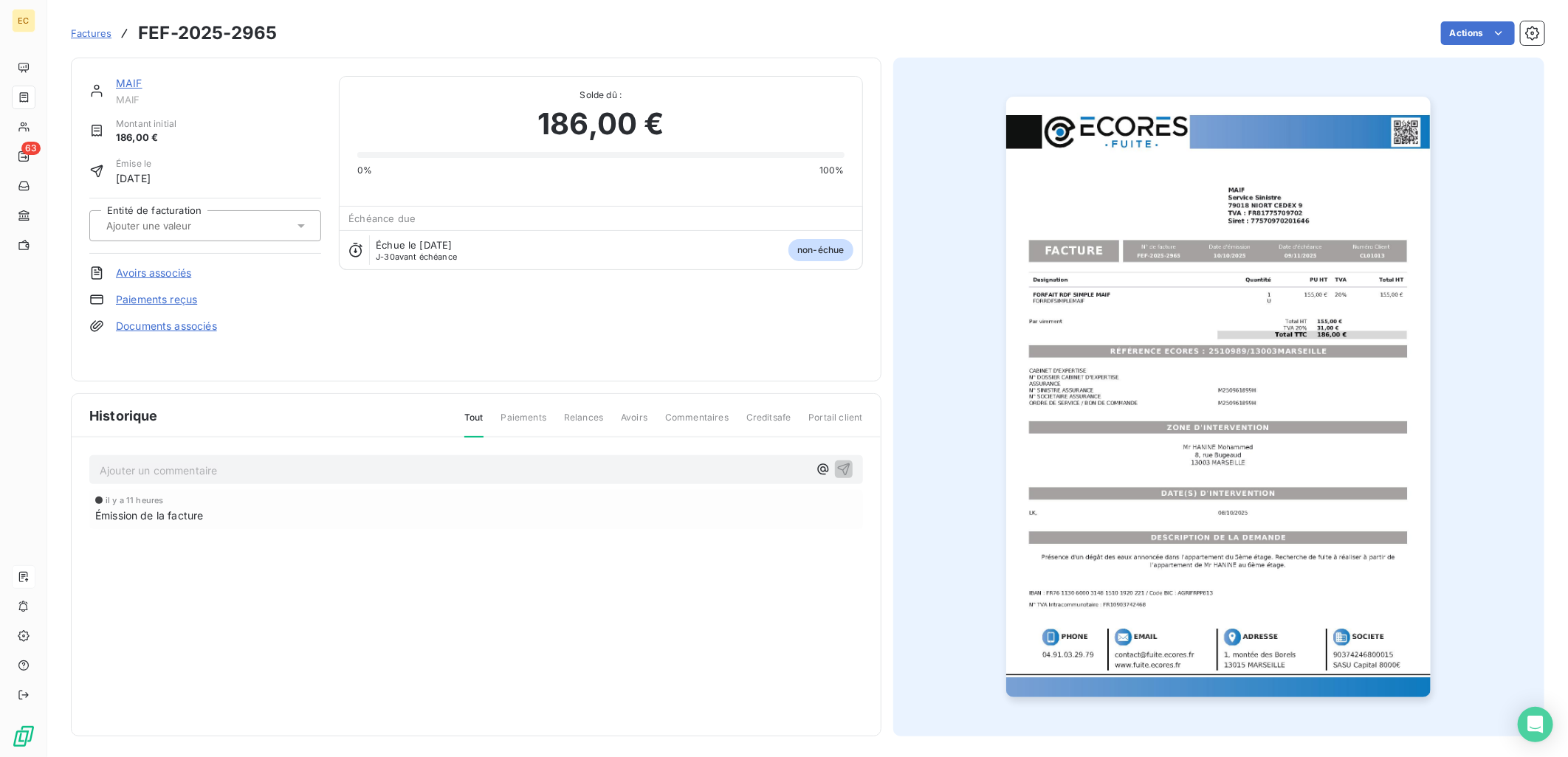
click at [147, 337] on div "MAIF MAIF Montant initial 186,00 € Émise le [DATE] Entité de facturation Avoirs…" at bounding box center [205, 219] width 232 height 287
click at [148, 327] on link "Documents associés" at bounding box center [166, 326] width 101 height 15
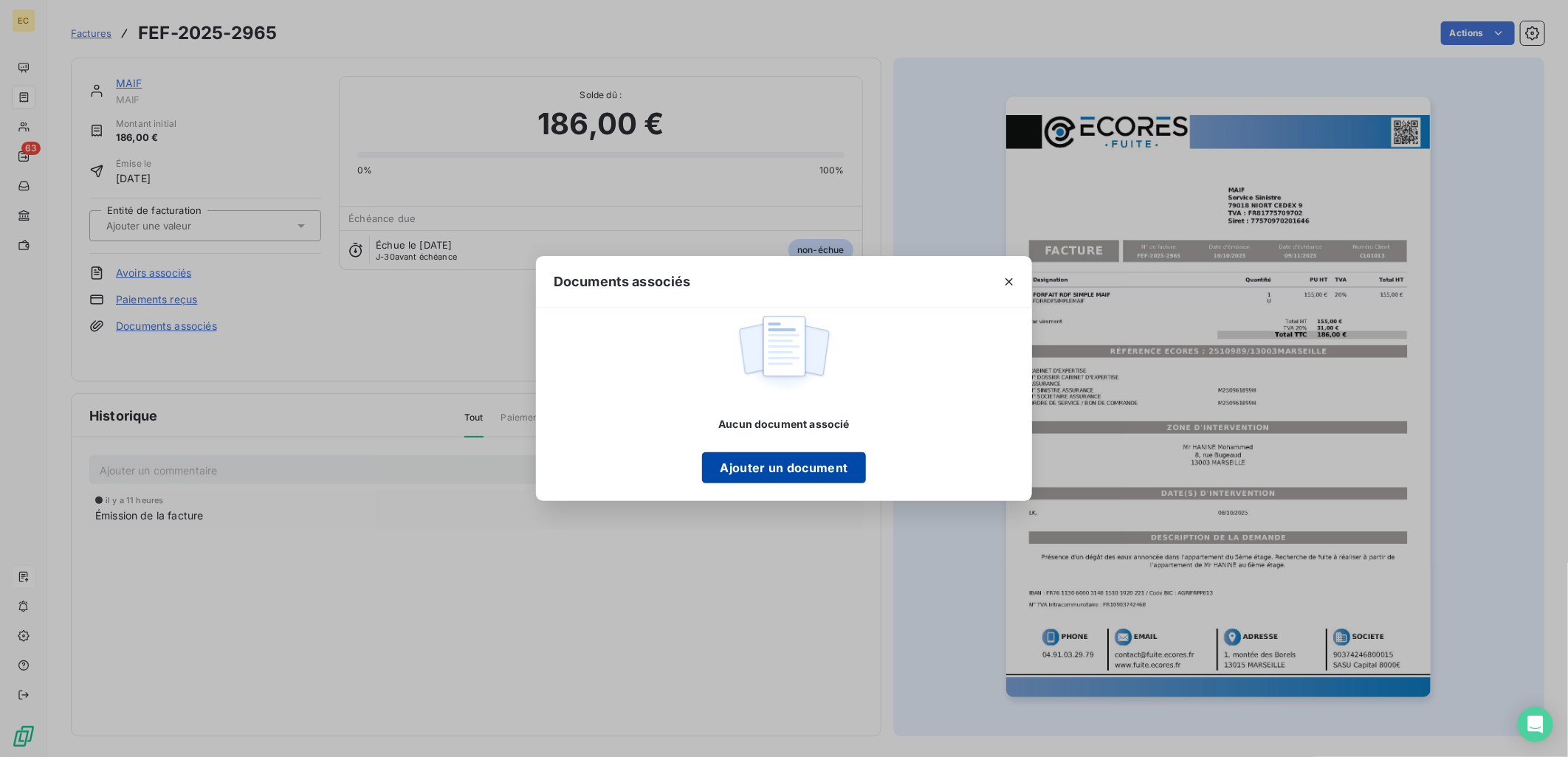
click at [761, 474] on button "Ajouter un document" at bounding box center [783, 468] width 163 height 31
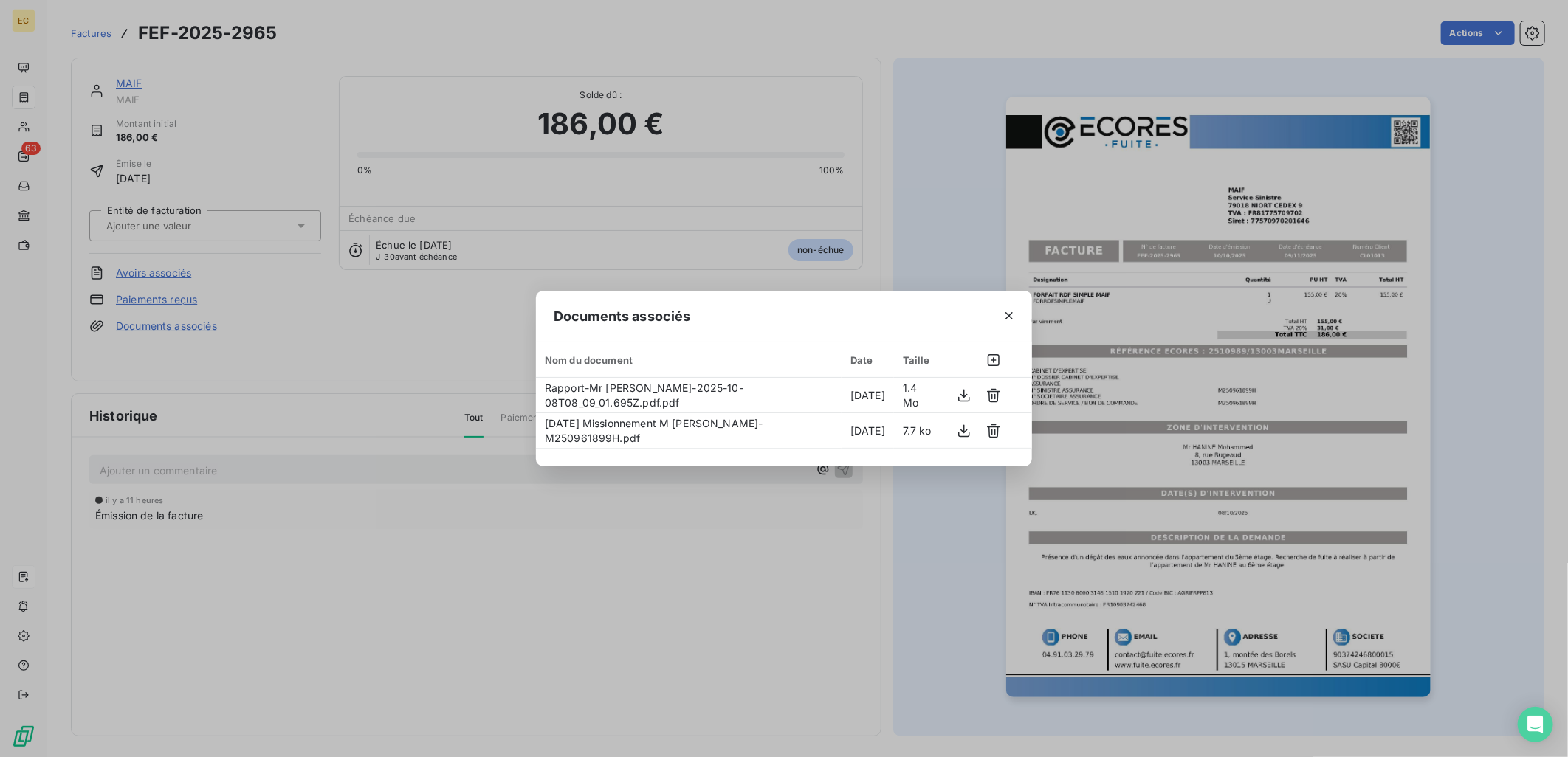
click at [204, 232] on div "Documents associés Nom du document Date Taille Rapport-Mr [PERSON_NAME]-2025-10…" at bounding box center [784, 378] width 1568 height 757
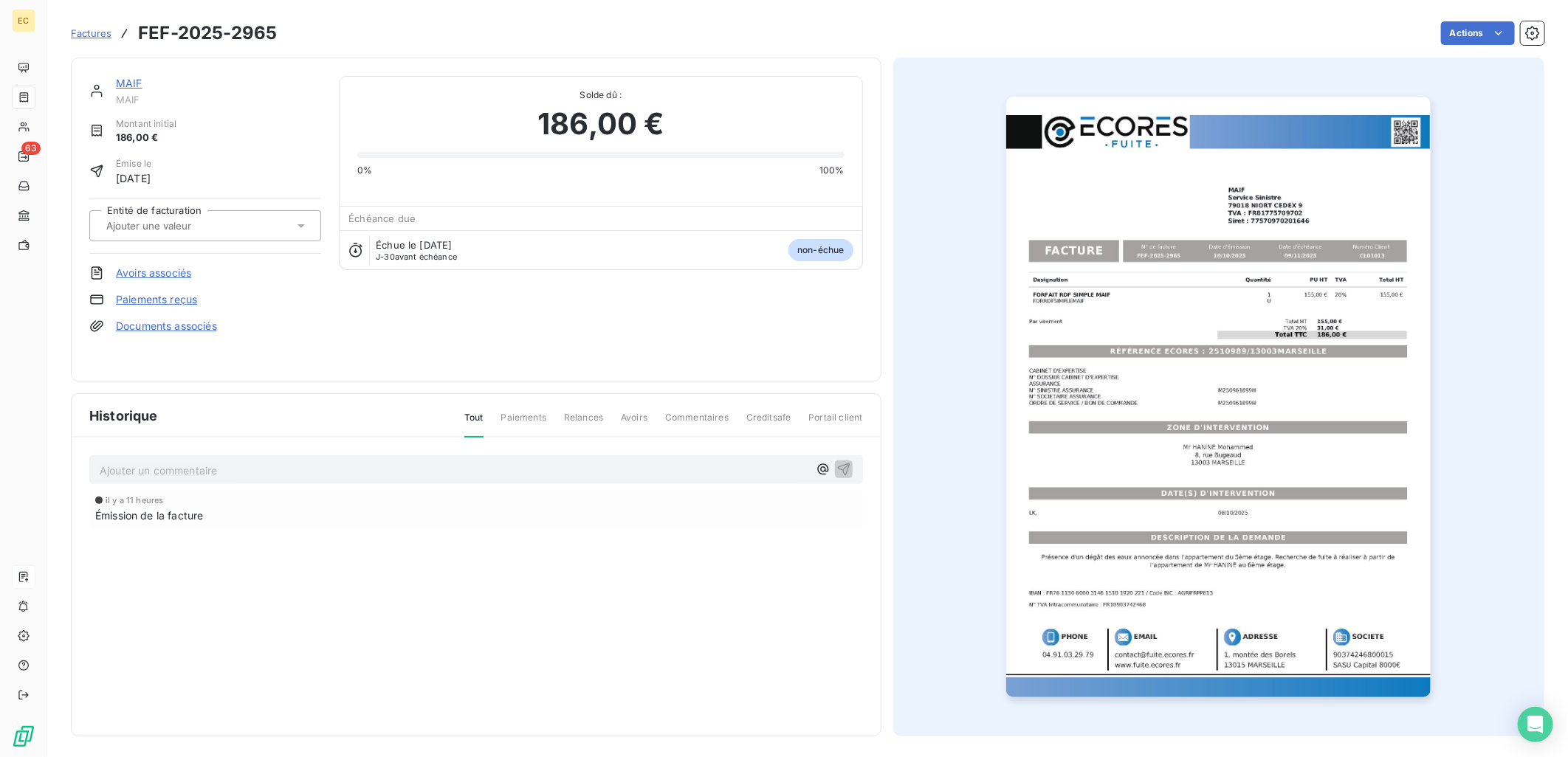
click at [204, 232] on input "text" at bounding box center [179, 226] width 148 height 13
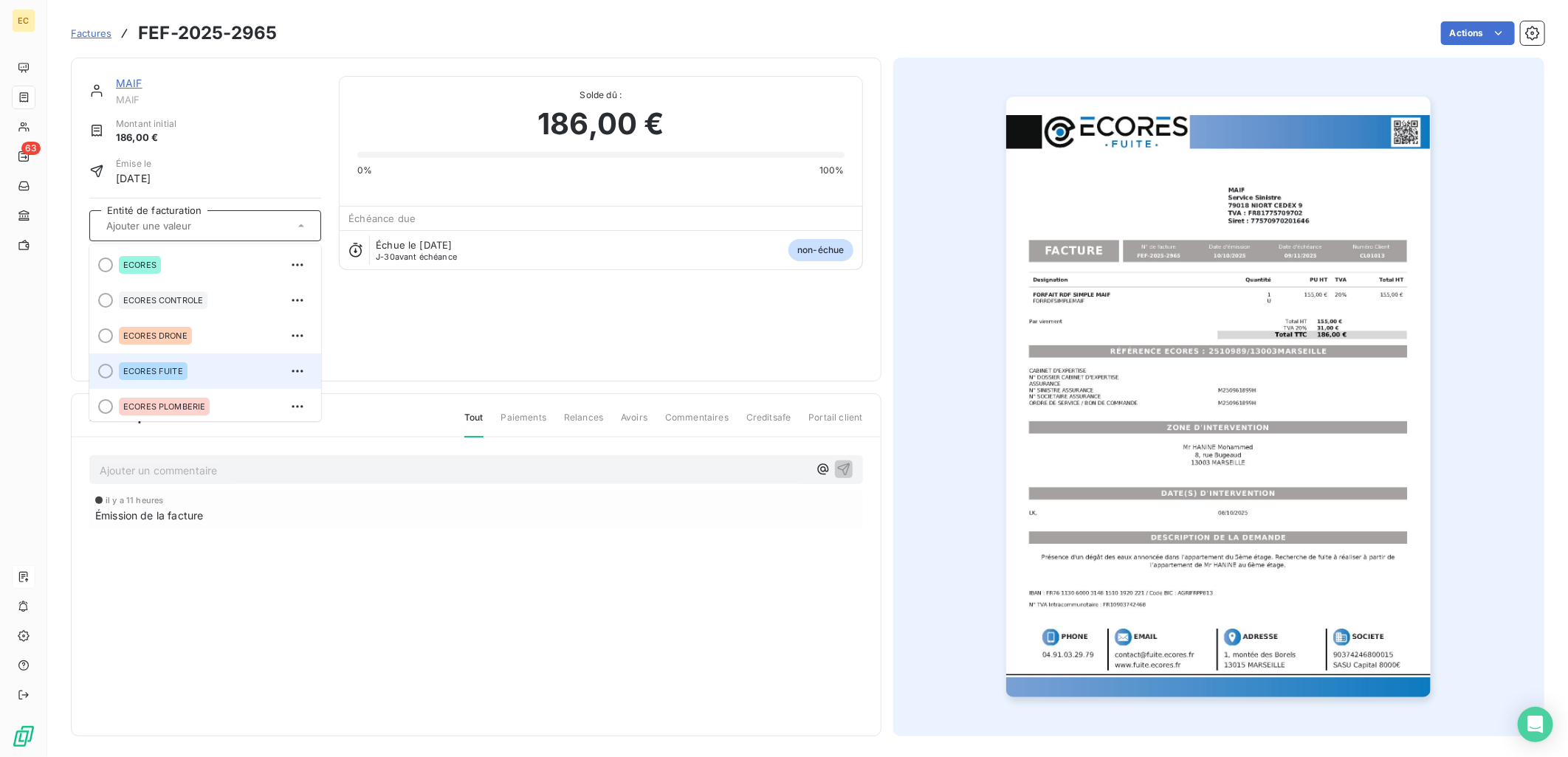
click at [188, 368] on div "ECORES FUITE" at bounding box center [214, 370] width 191 height 24
